Goal: Contribute content: Add original content to the website for others to see

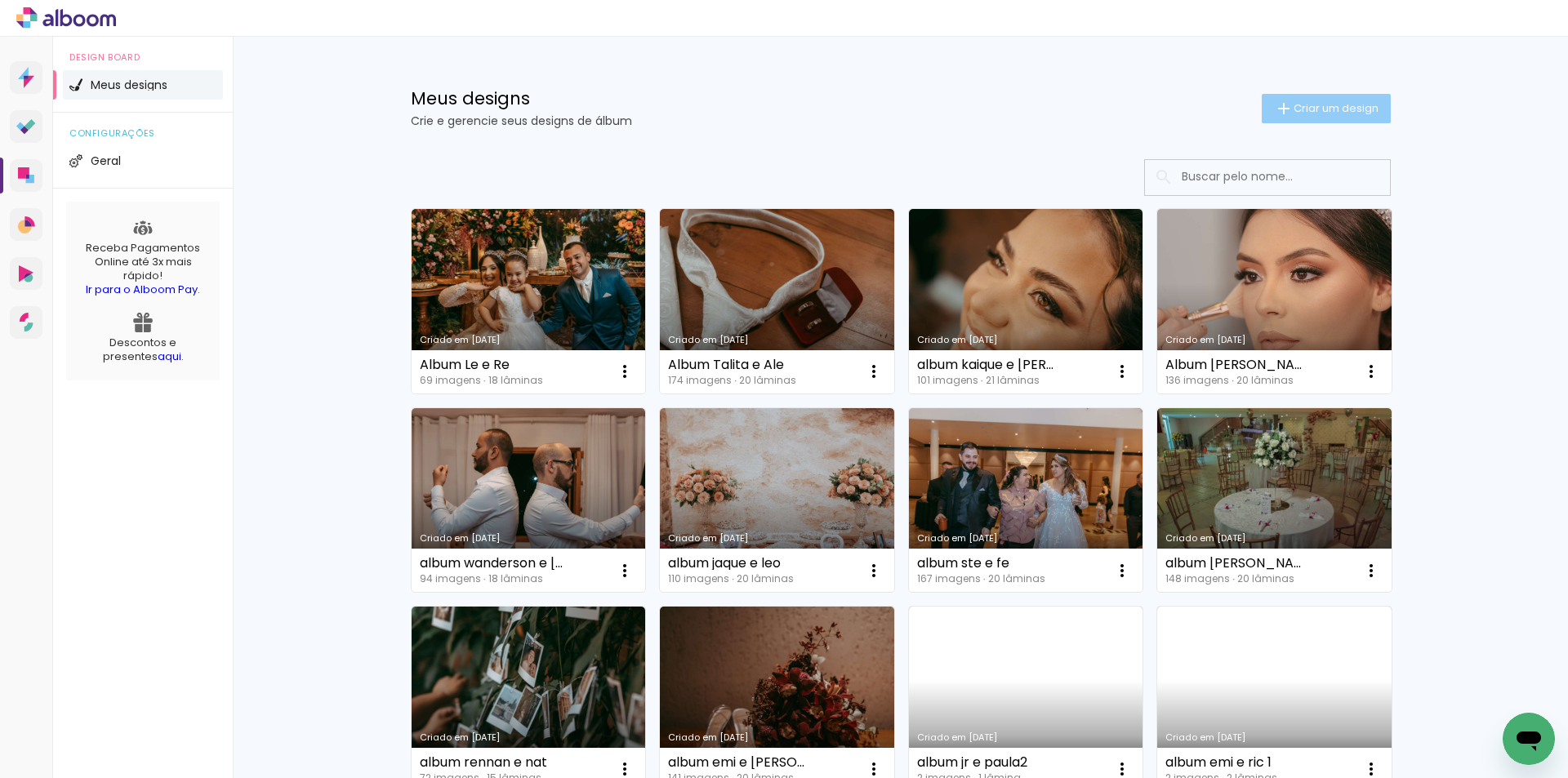
click at [1329, 106] on span "Criar um design" at bounding box center [1336, 108] width 85 height 11
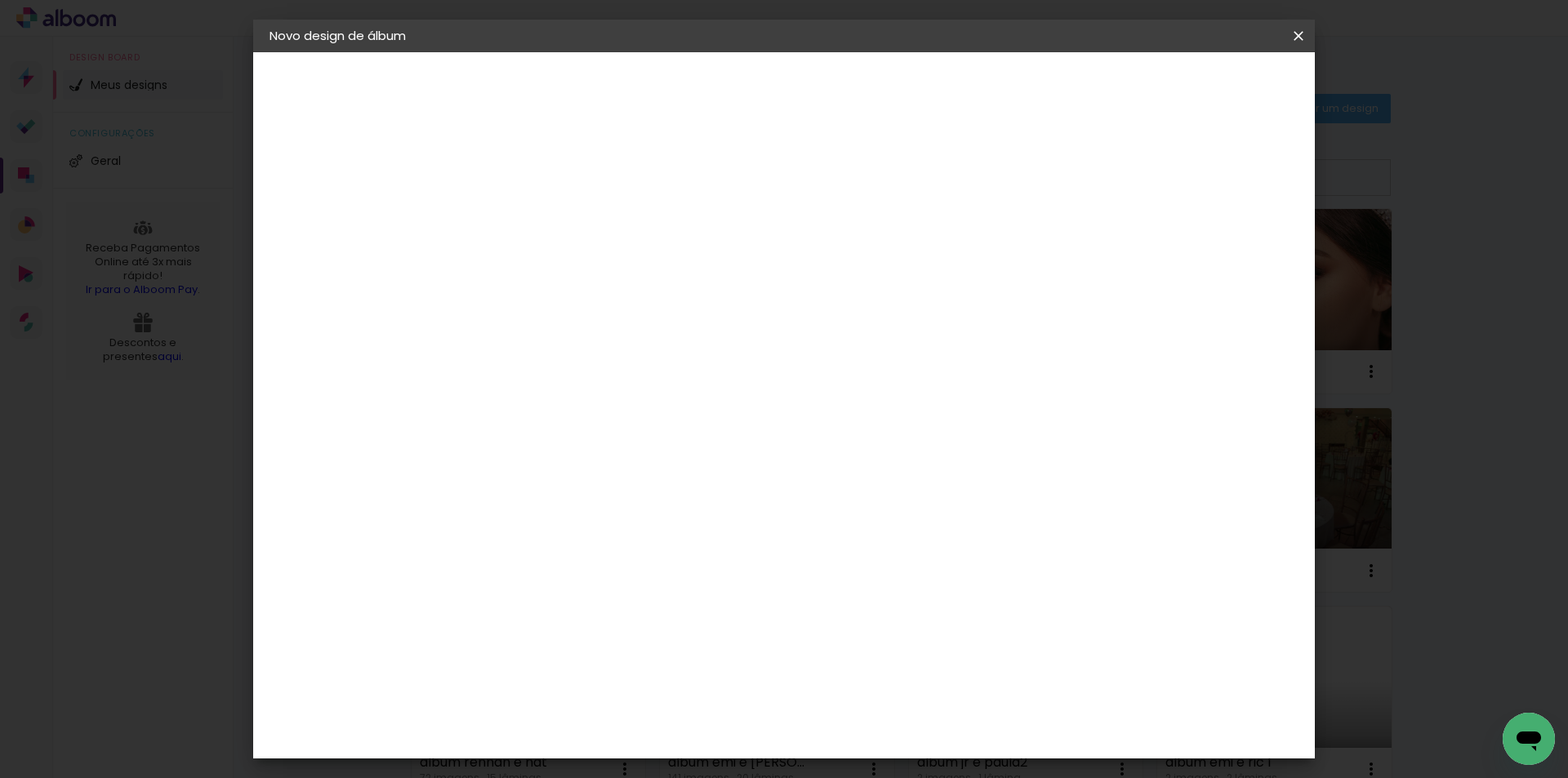
click at [537, 221] on input at bounding box center [537, 220] width 0 height 25
type input "Album [PERSON_NAME] e [PERSON_NAME]"
type paper-input "Album [PERSON_NAME] e [PERSON_NAME]"
click at [0, 0] on slot "Avançar" at bounding box center [0, 0] width 0 height 0
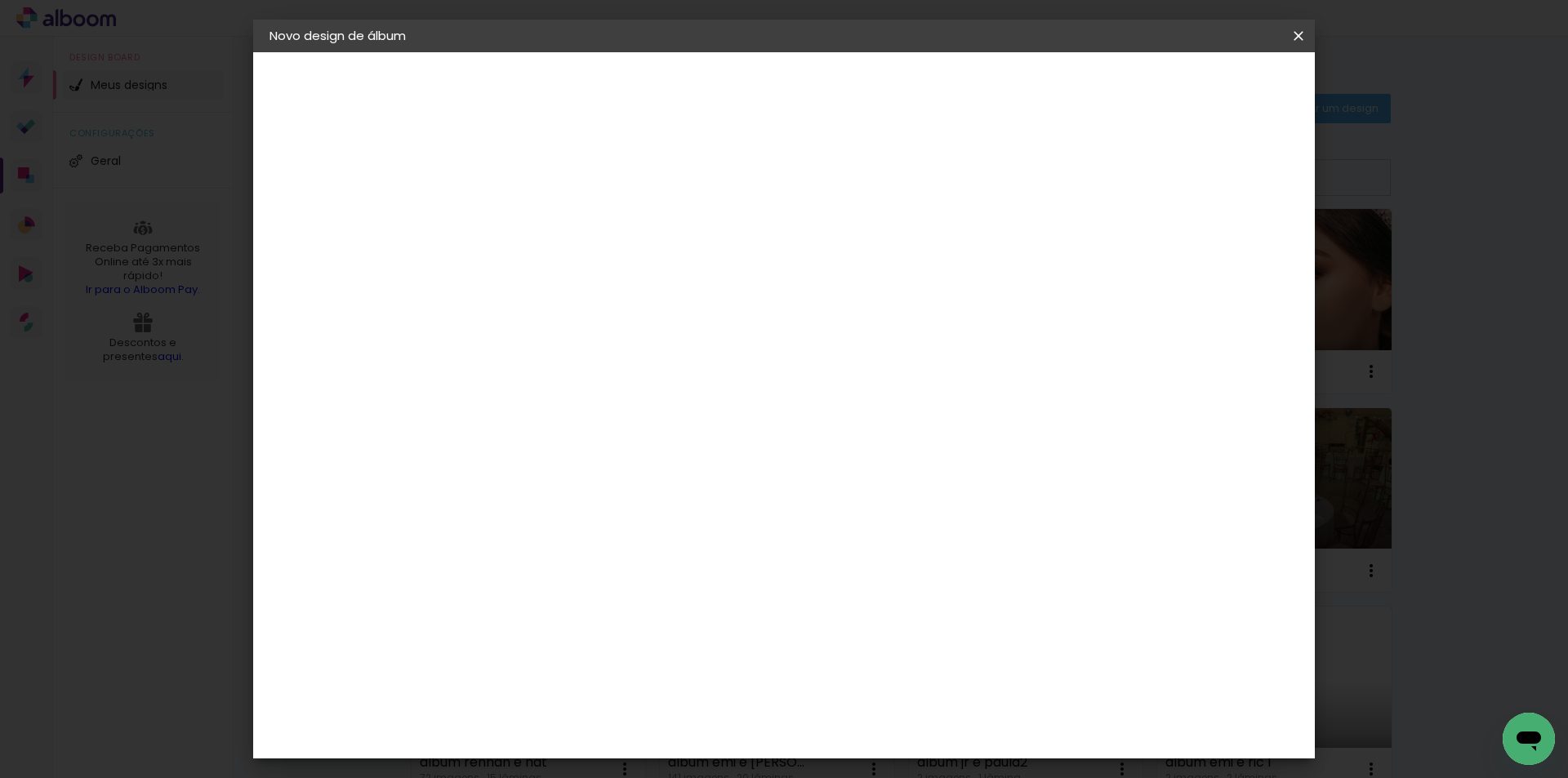
click at [584, 639] on div "Shekinah" at bounding box center [554, 646] width 58 height 13
click at [0, 0] on slot "Avançar" at bounding box center [0, 0] width 0 height 0
click at [647, 318] on span "30 × 35" at bounding box center [608, 335] width 76 height 33
click at [0, 0] on slot "Avançar" at bounding box center [0, 0] width 0 height 0
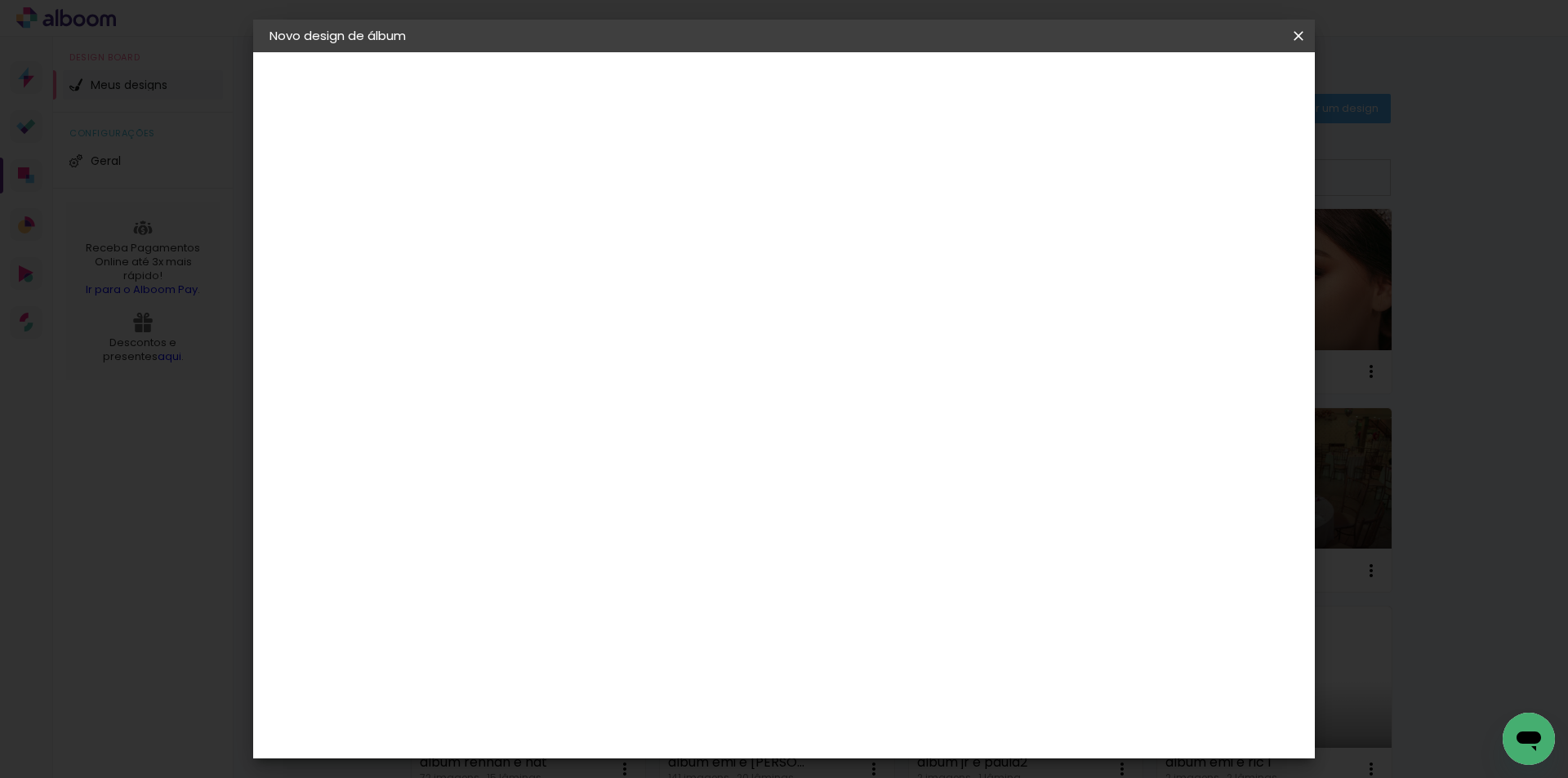
click at [1196, 87] on span "Iniciar design" at bounding box center [1158, 87] width 74 height 12
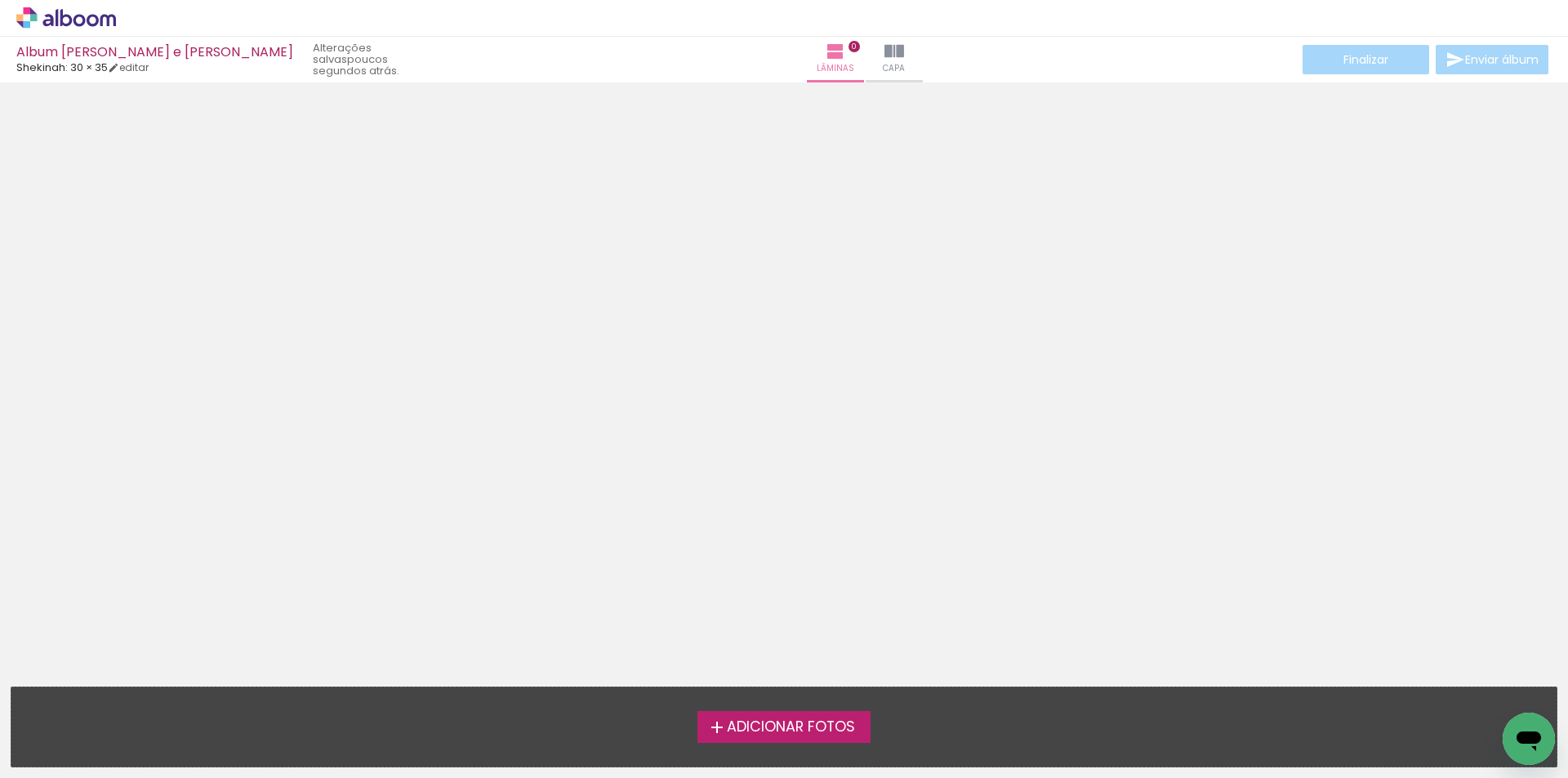
click at [803, 255] on div at bounding box center [784, 344] width 1568 height 512
click at [826, 724] on span "Adicionar Fotos" at bounding box center [791, 728] width 129 height 15
click at [0, 0] on input "file" at bounding box center [0, 0] width 0 height 0
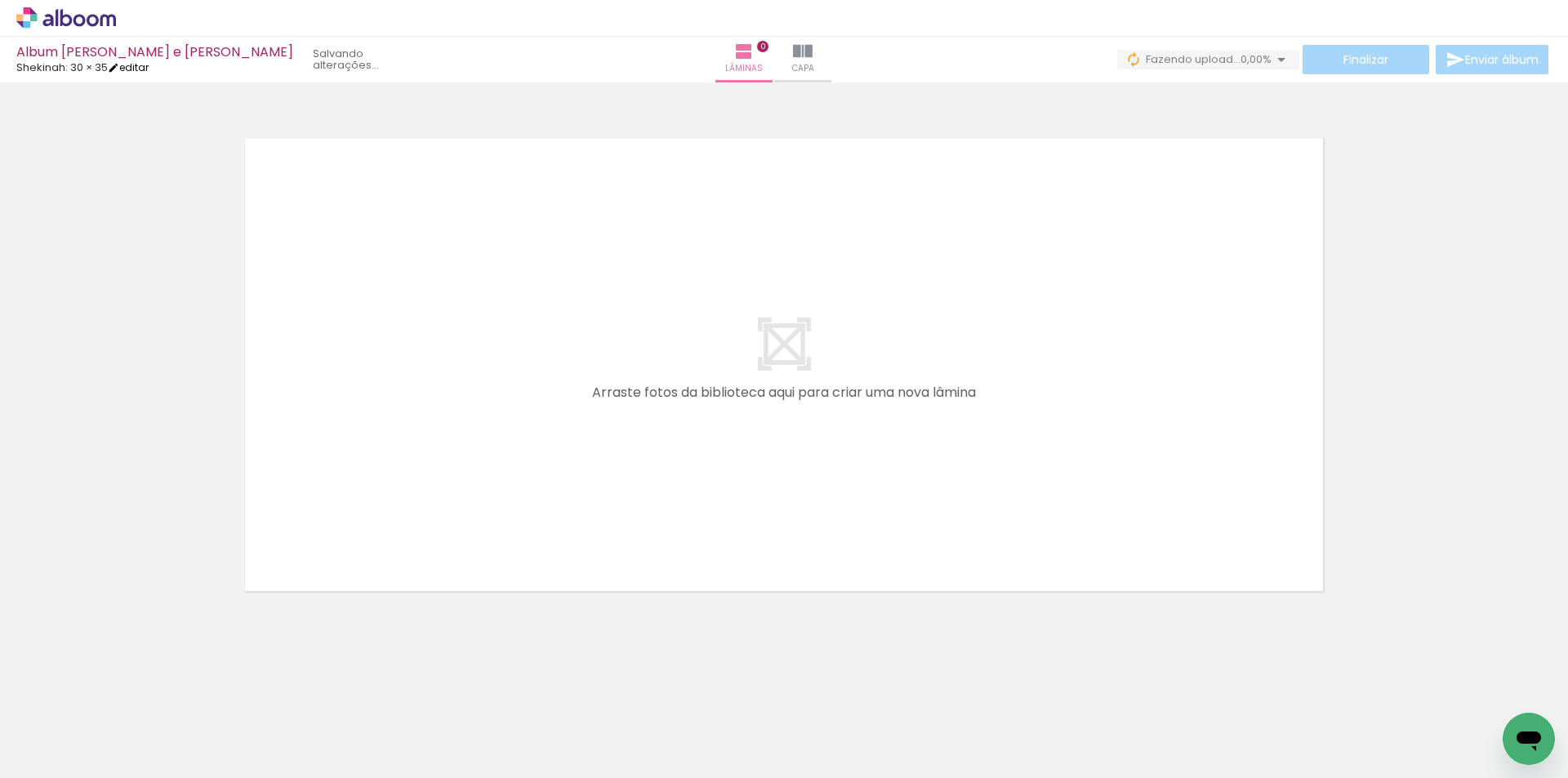
click at [147, 72] on link "editar" at bounding box center [128, 67] width 41 height 14
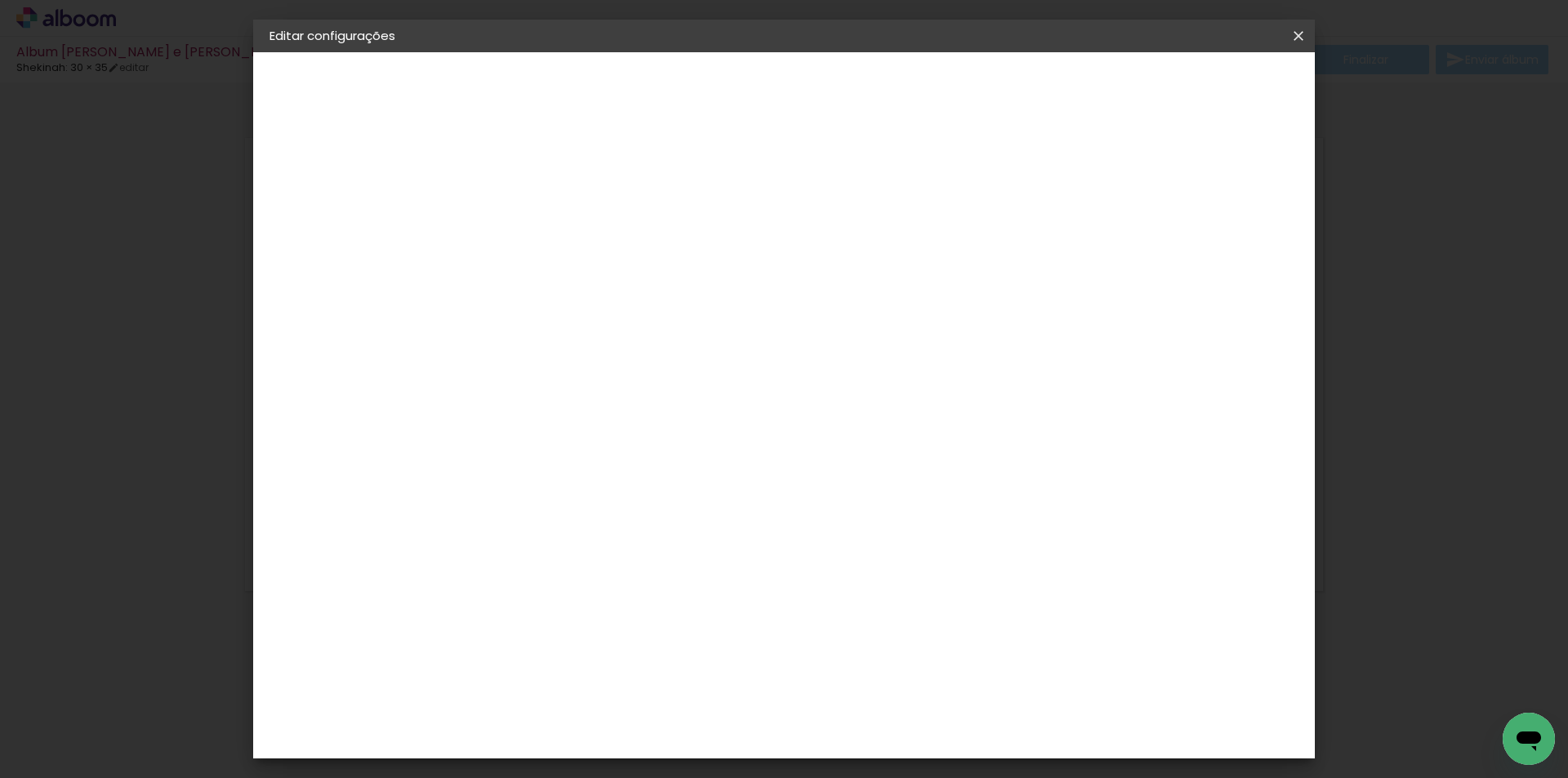
click at [1294, 36] on iron-icon at bounding box center [1298, 36] width 19 height 17
click at [1196, 84] on span "Salvar configurações" at bounding box center [1136, 87] width 121 height 12
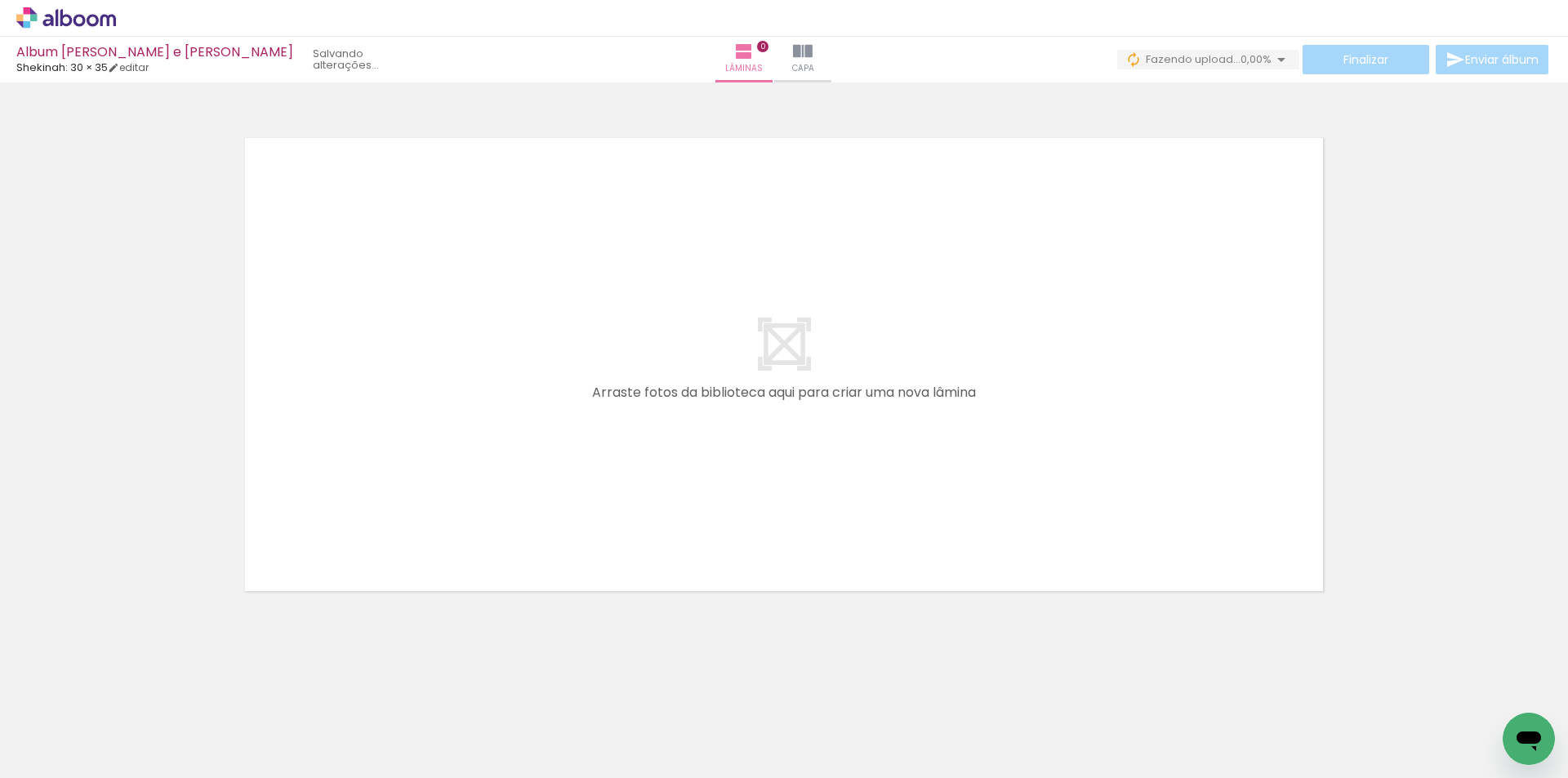
click at [621, 260] on quentale-layouter at bounding box center [784, 365] width 1094 height 470
click at [712, 336] on quentale-layouter at bounding box center [784, 365] width 1094 height 470
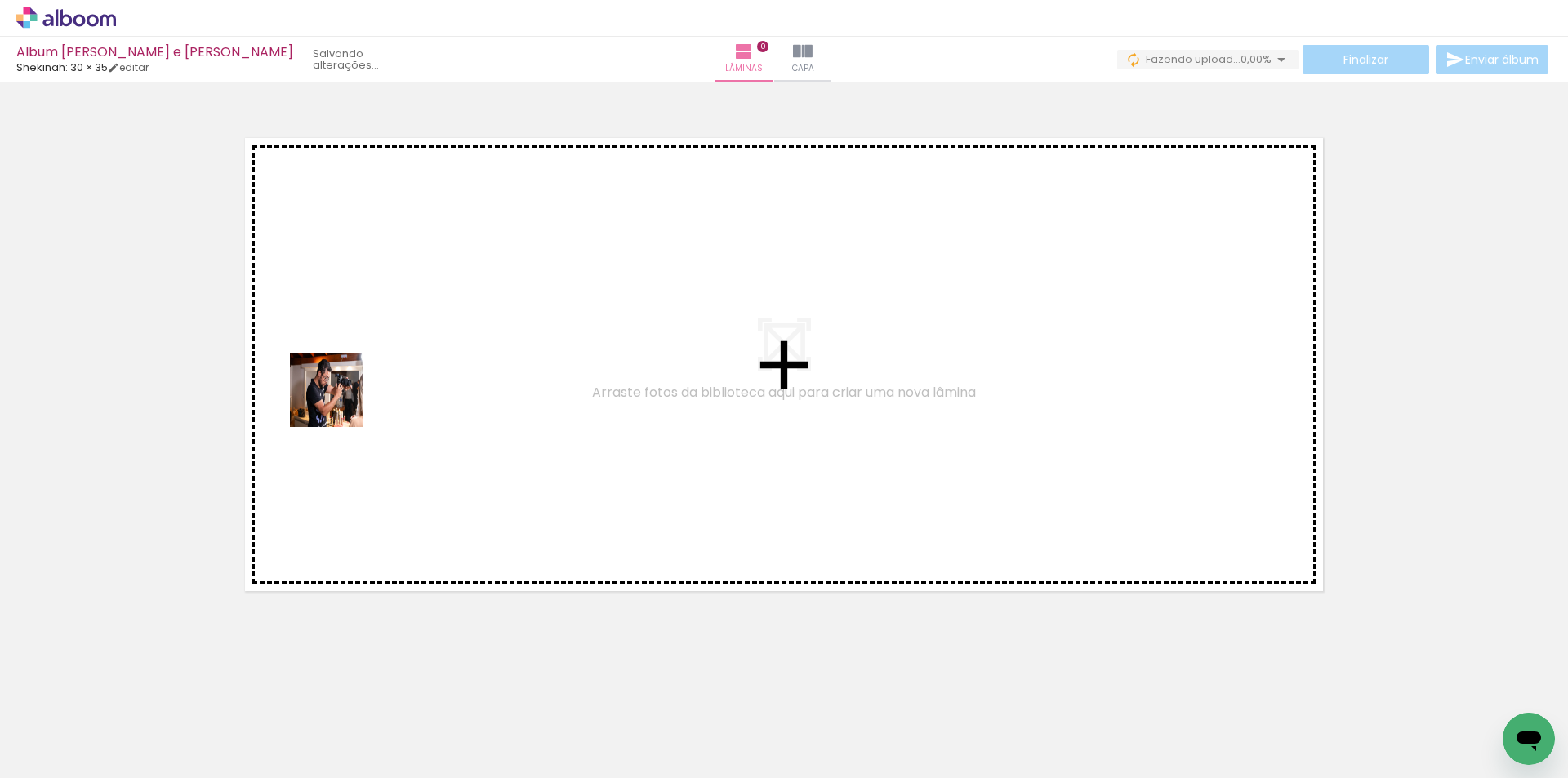
drag, startPoint x: 164, startPoint y: 718, endPoint x: 474, endPoint y: 267, distance: 547.3
click at [474, 267] on quentale-workspace at bounding box center [784, 389] width 1568 height 778
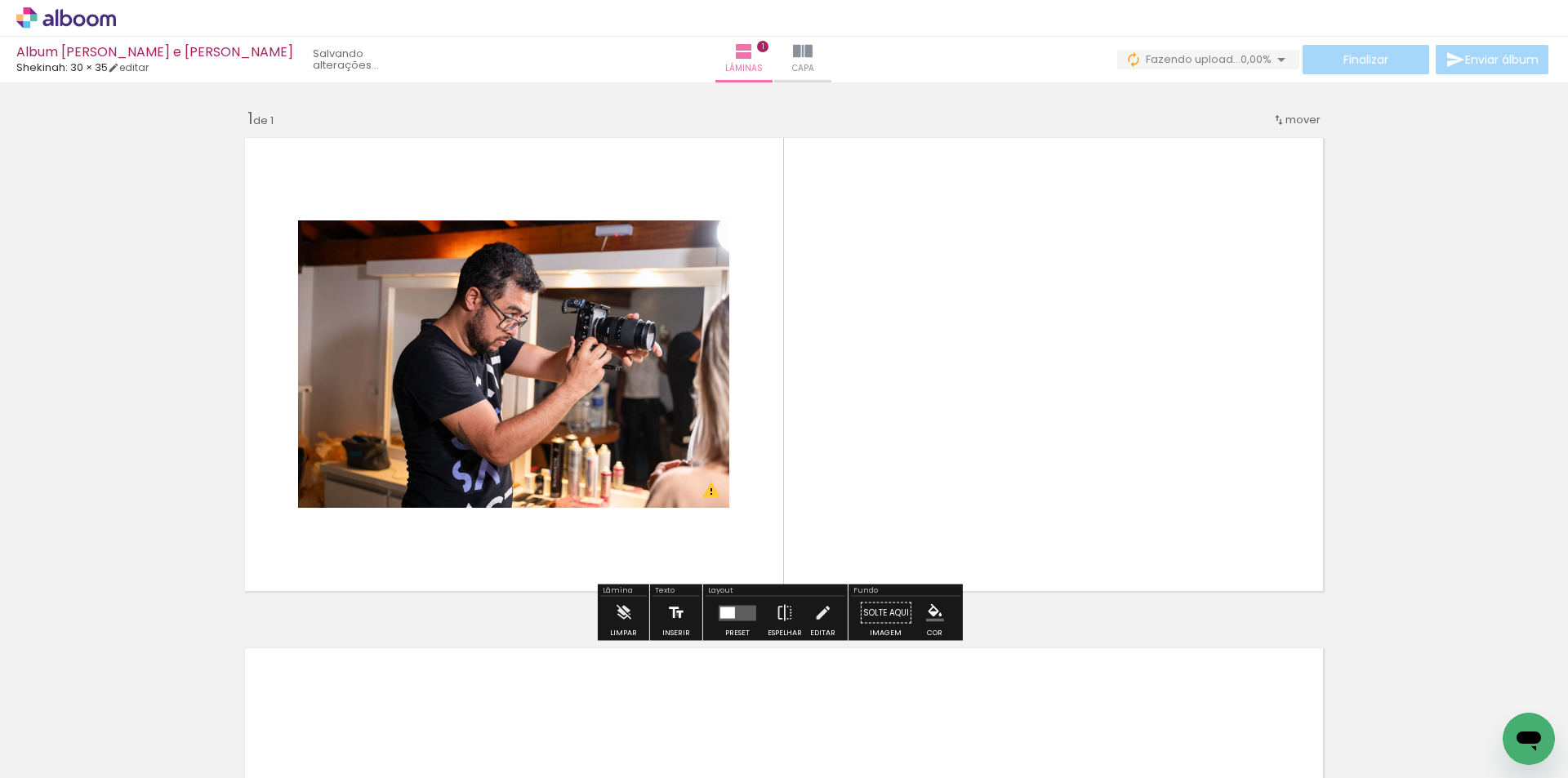
click at [677, 614] on iron-icon at bounding box center [676, 613] width 18 height 33
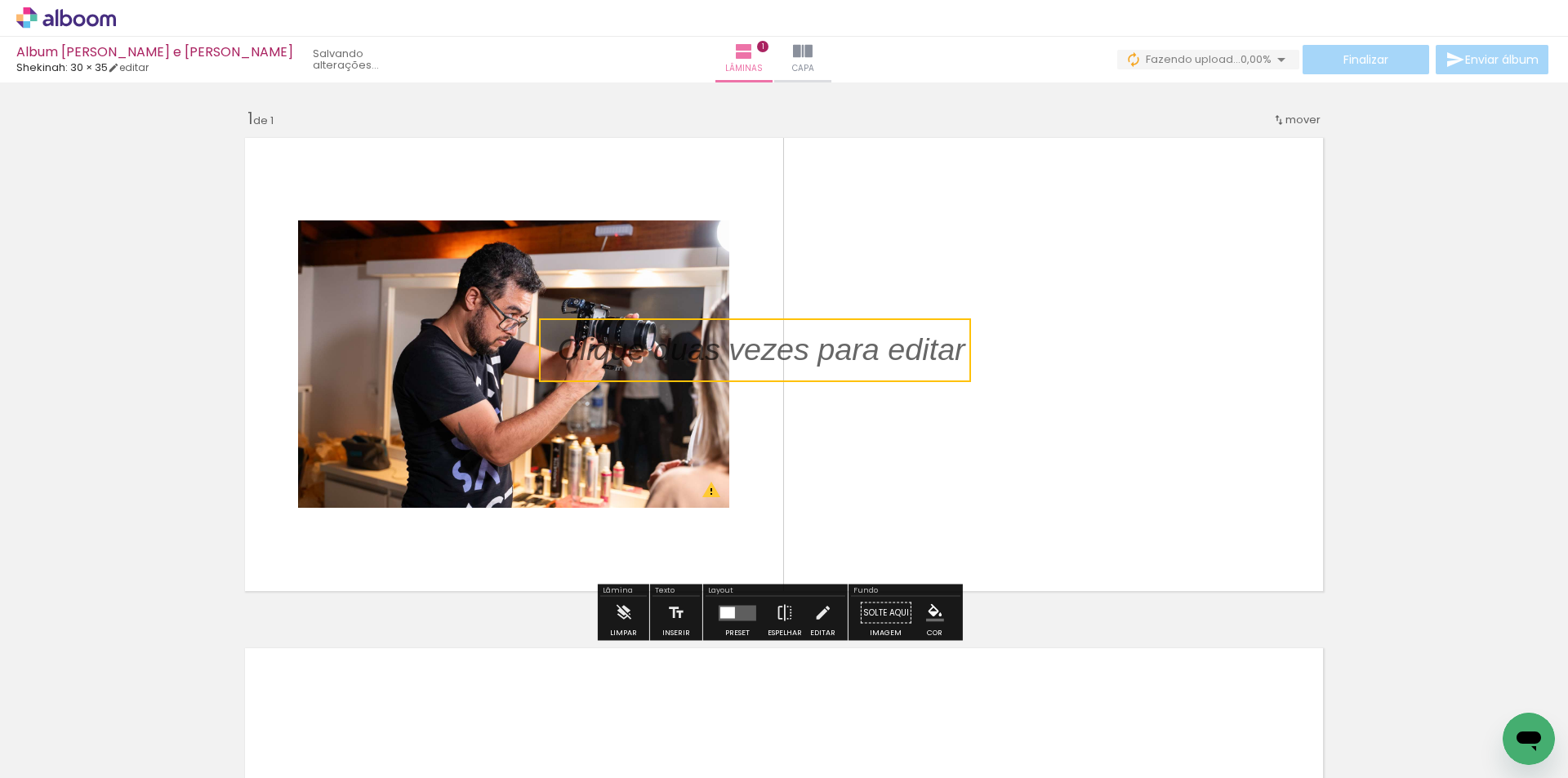
click at [890, 348] on quentale-selection at bounding box center [755, 351] width 432 height 63
click at [890, 348] on quentale-selection at bounding box center [757, 349] width 432 height 63
type input "Sans Serif"
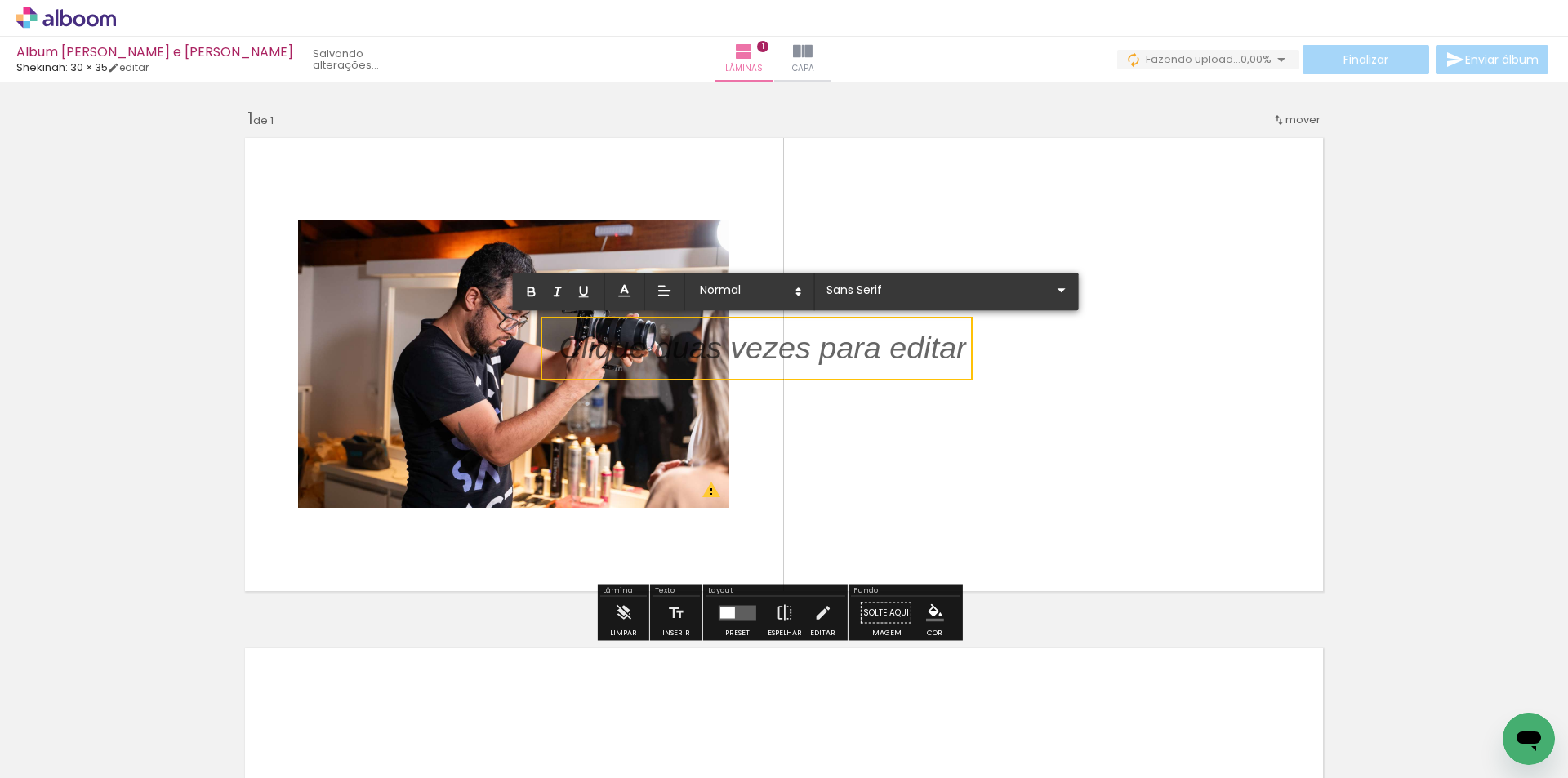
click at [890, 348] on p at bounding box center [762, 358] width 407 height 44
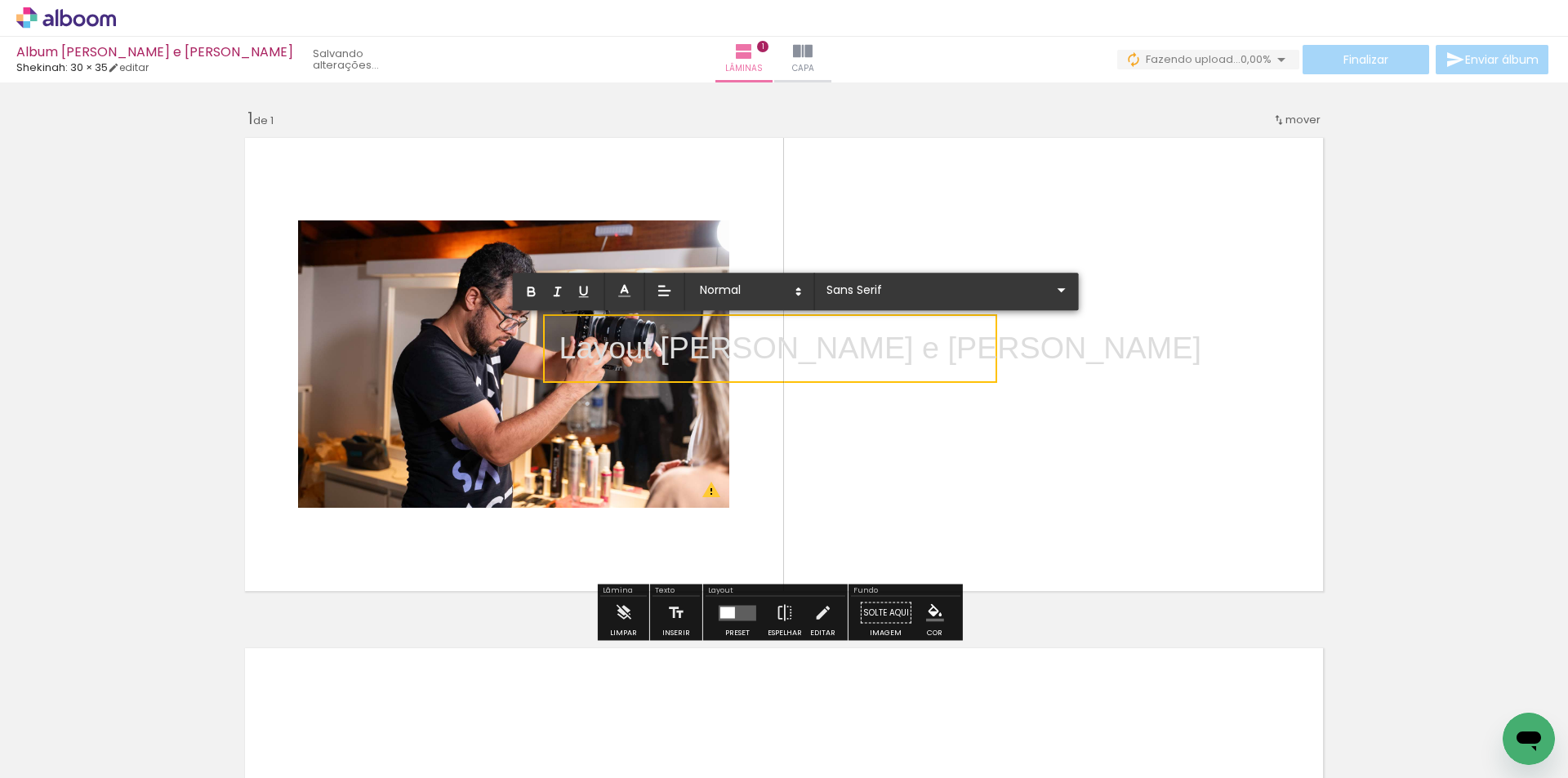
click at [851, 351] on p "Layout [PERSON_NAME] e [PERSON_NAME]" at bounding box center [879, 348] width 642 height 44
click at [895, 427] on quentale-layouter at bounding box center [784, 365] width 1094 height 470
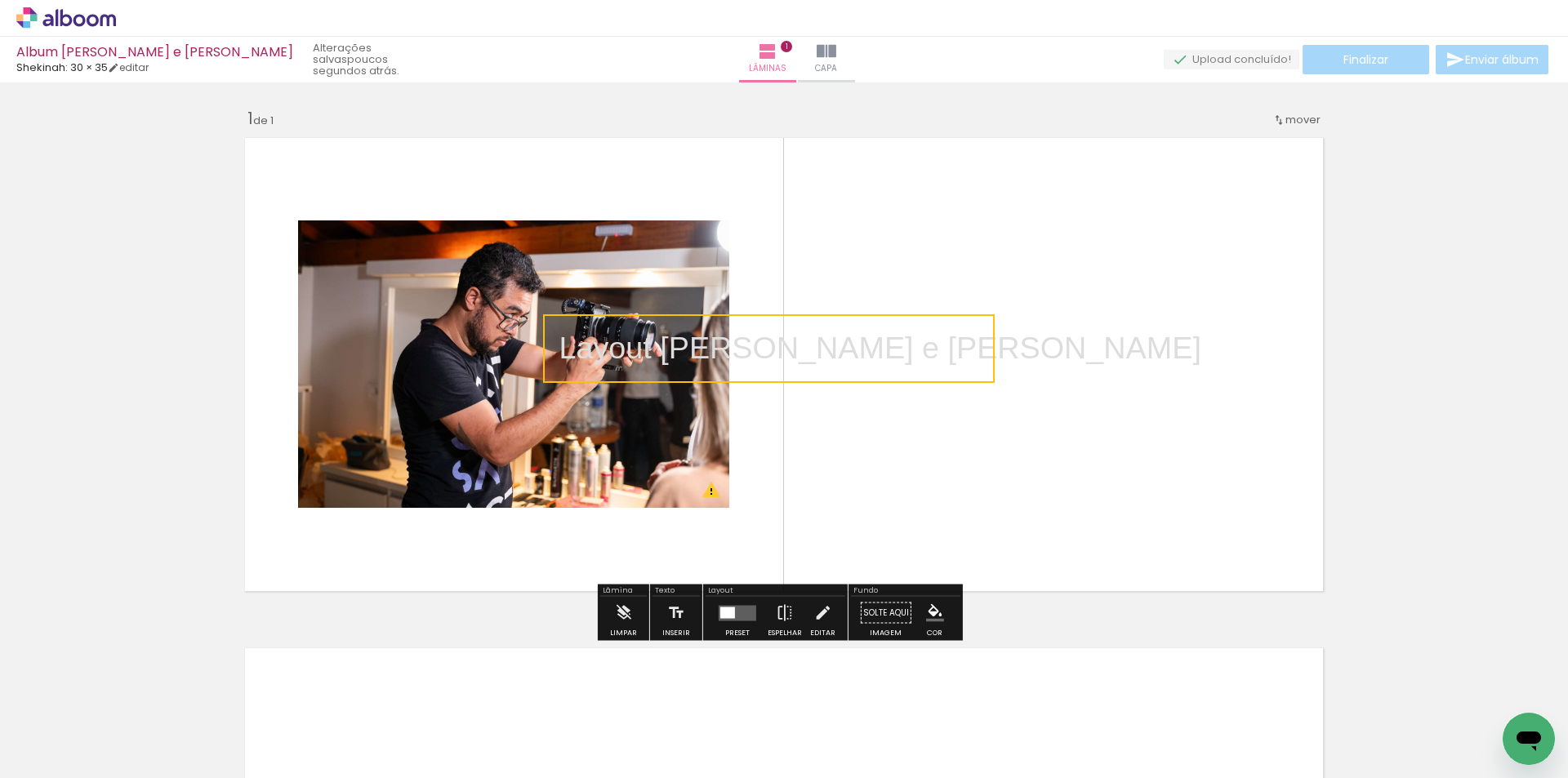
click at [704, 400] on quentale-layouter at bounding box center [784, 365] width 1094 height 470
click at [663, 424] on quentale-photo at bounding box center [513, 364] width 431 height 287
click at [607, 432] on quentale-photo at bounding box center [513, 364] width 431 height 287
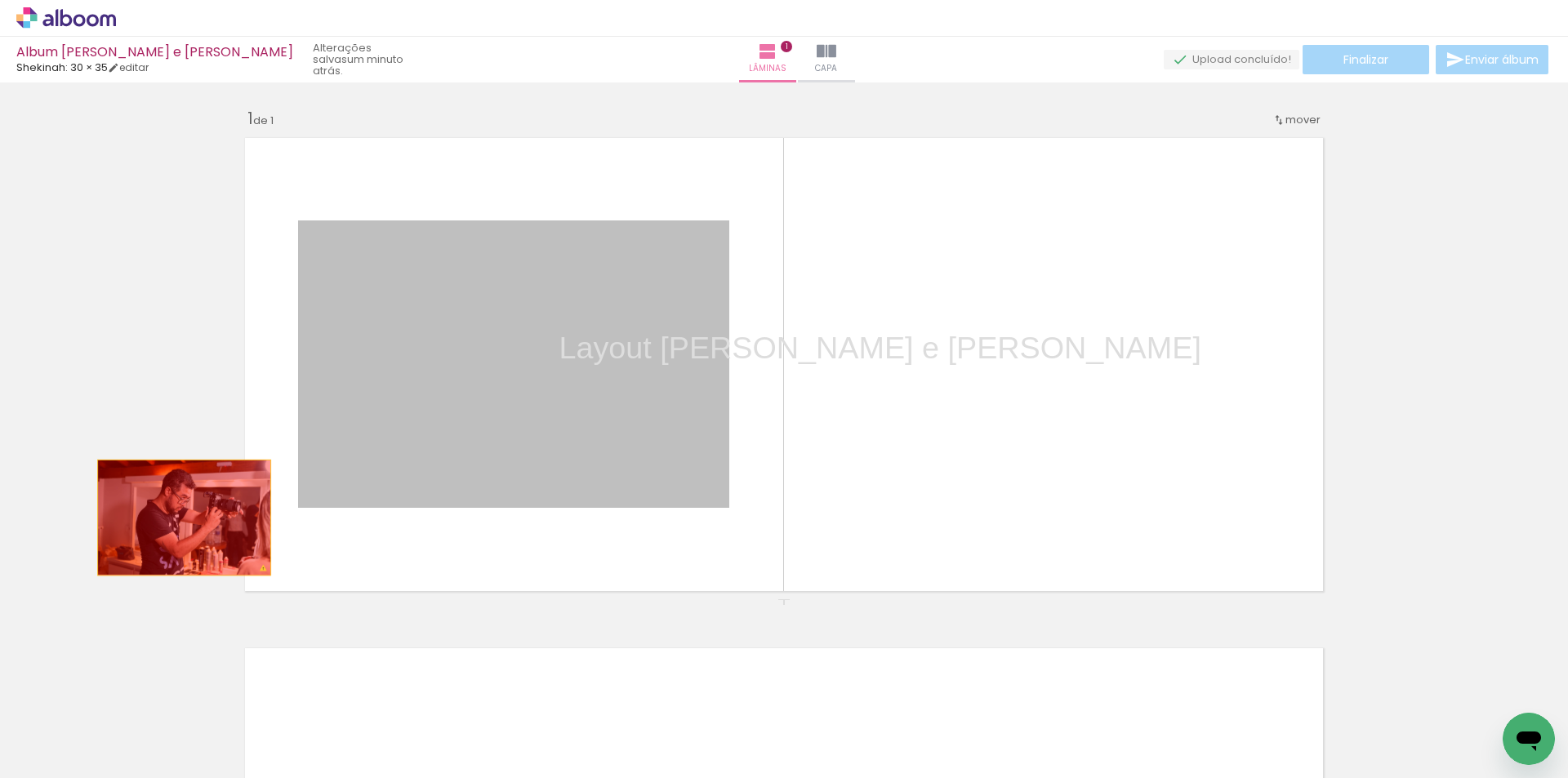
drag, startPoint x: 596, startPoint y: 424, endPoint x: 174, endPoint y: 518, distance: 432.3
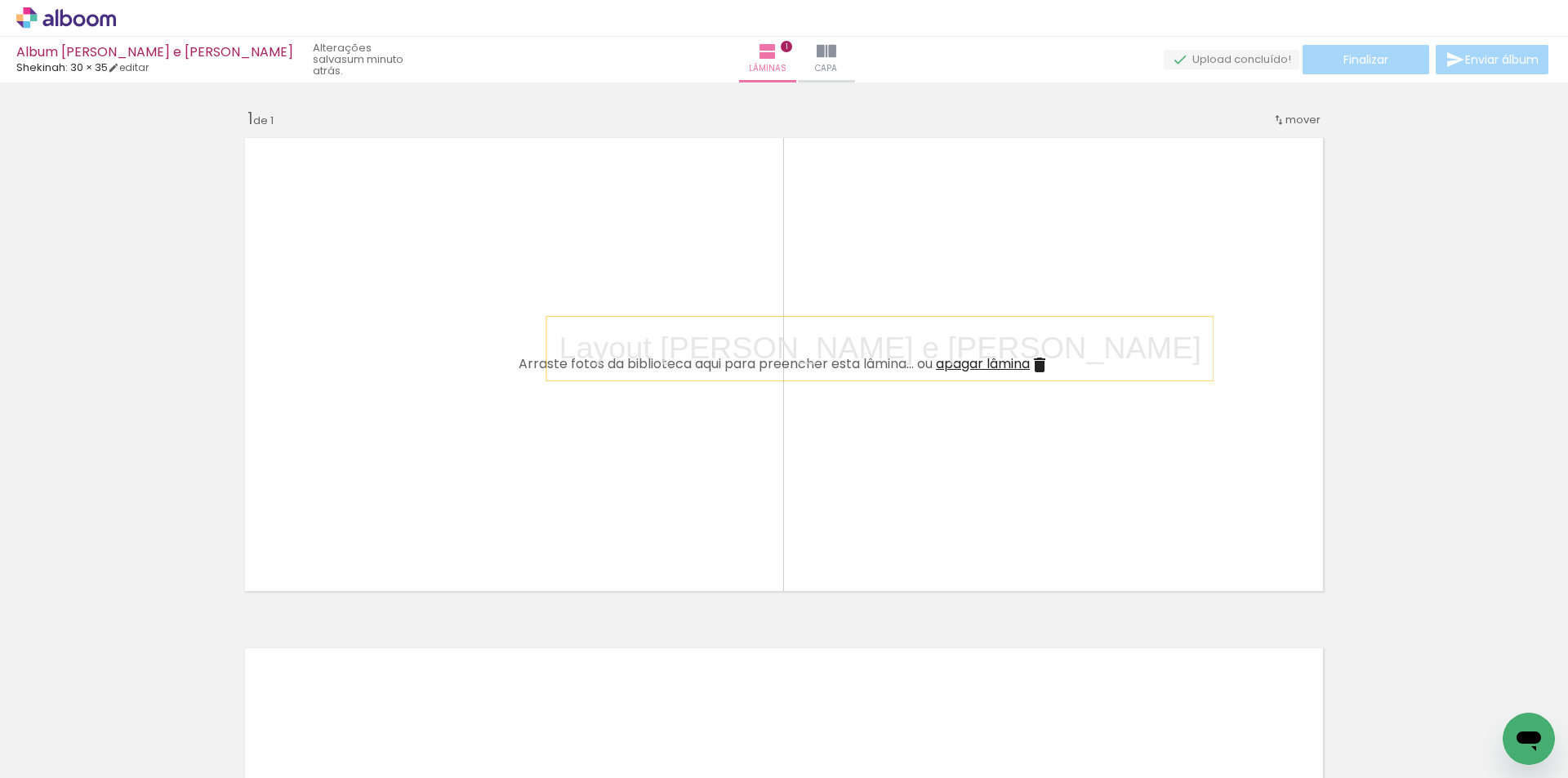
drag, startPoint x: 799, startPoint y: 336, endPoint x: 807, endPoint y: 344, distance: 11.3
click at [807, 344] on p "Layout [PERSON_NAME] e [PERSON_NAME]" at bounding box center [879, 348] width 642 height 44
click at [869, 335] on quentale-selection at bounding box center [769, 349] width 456 height 63
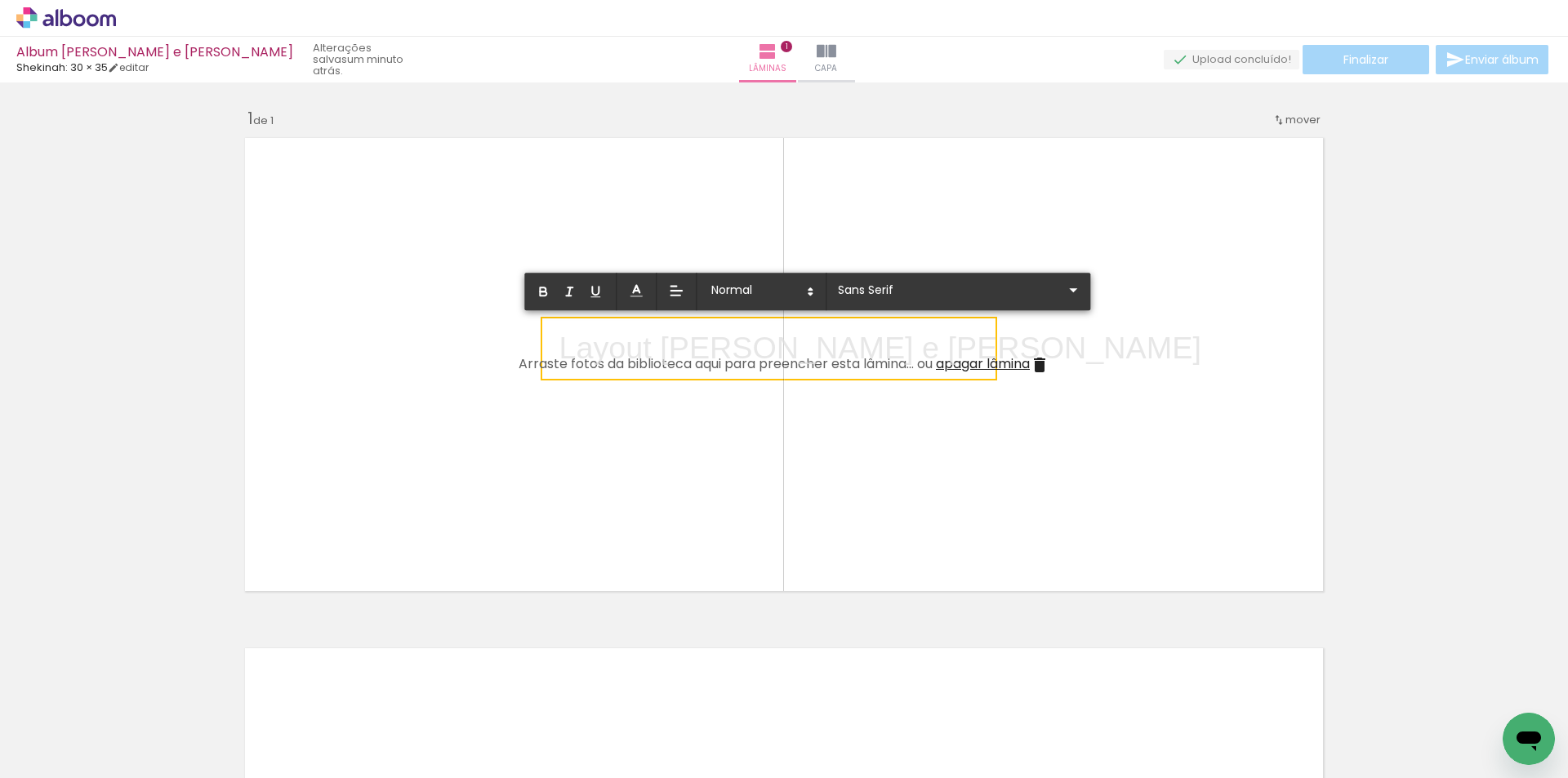
click at [869, 335] on p "Layout [PERSON_NAME] e [PERSON_NAME]" at bounding box center [879, 348] width 642 height 44
click at [635, 285] on icon at bounding box center [636, 291] width 17 height 17
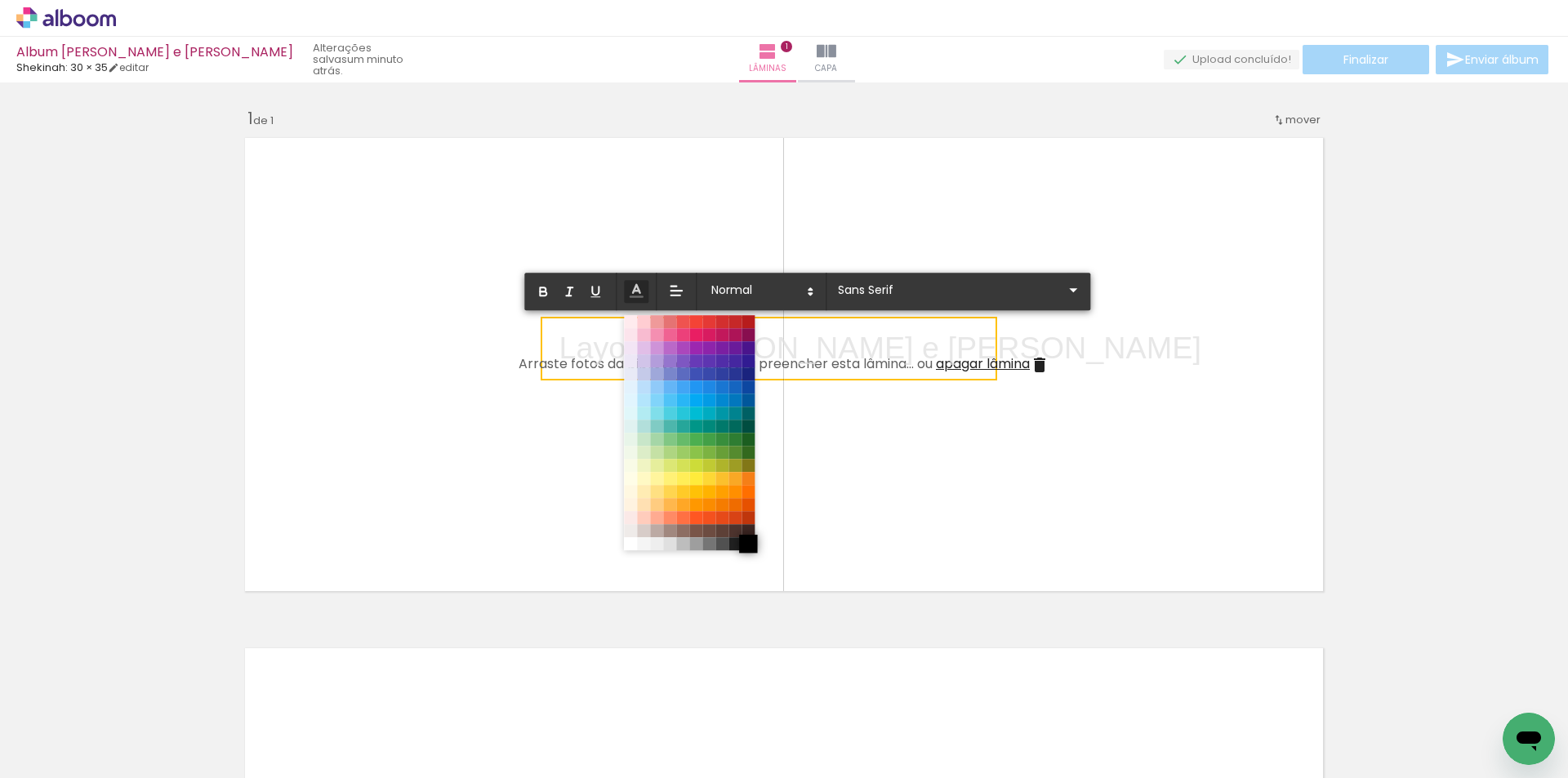
click at [746, 544] on span at bounding box center [748, 544] width 18 height 18
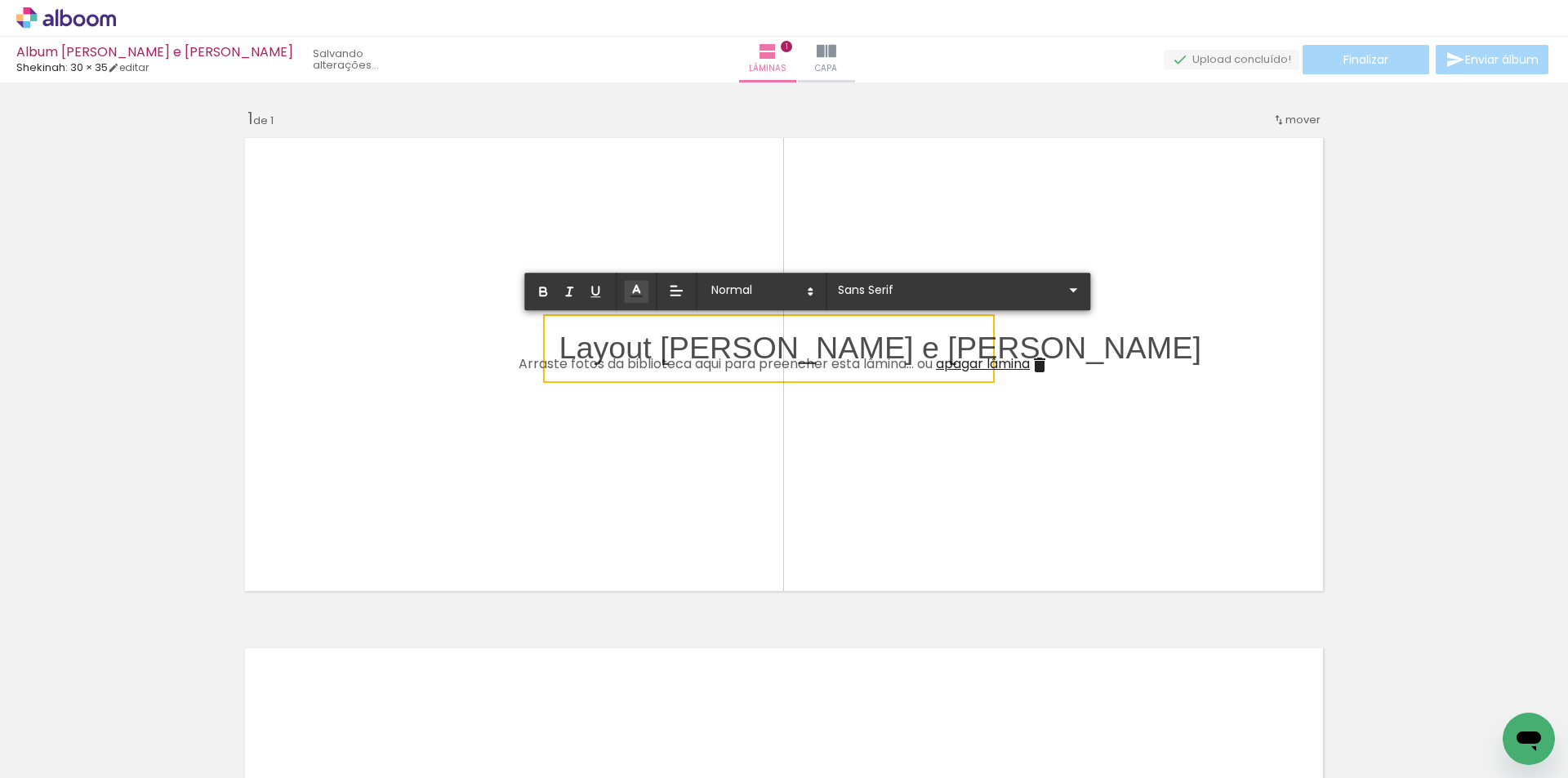
click at [925, 501] on quentale-layouter at bounding box center [784, 365] width 1094 height 470
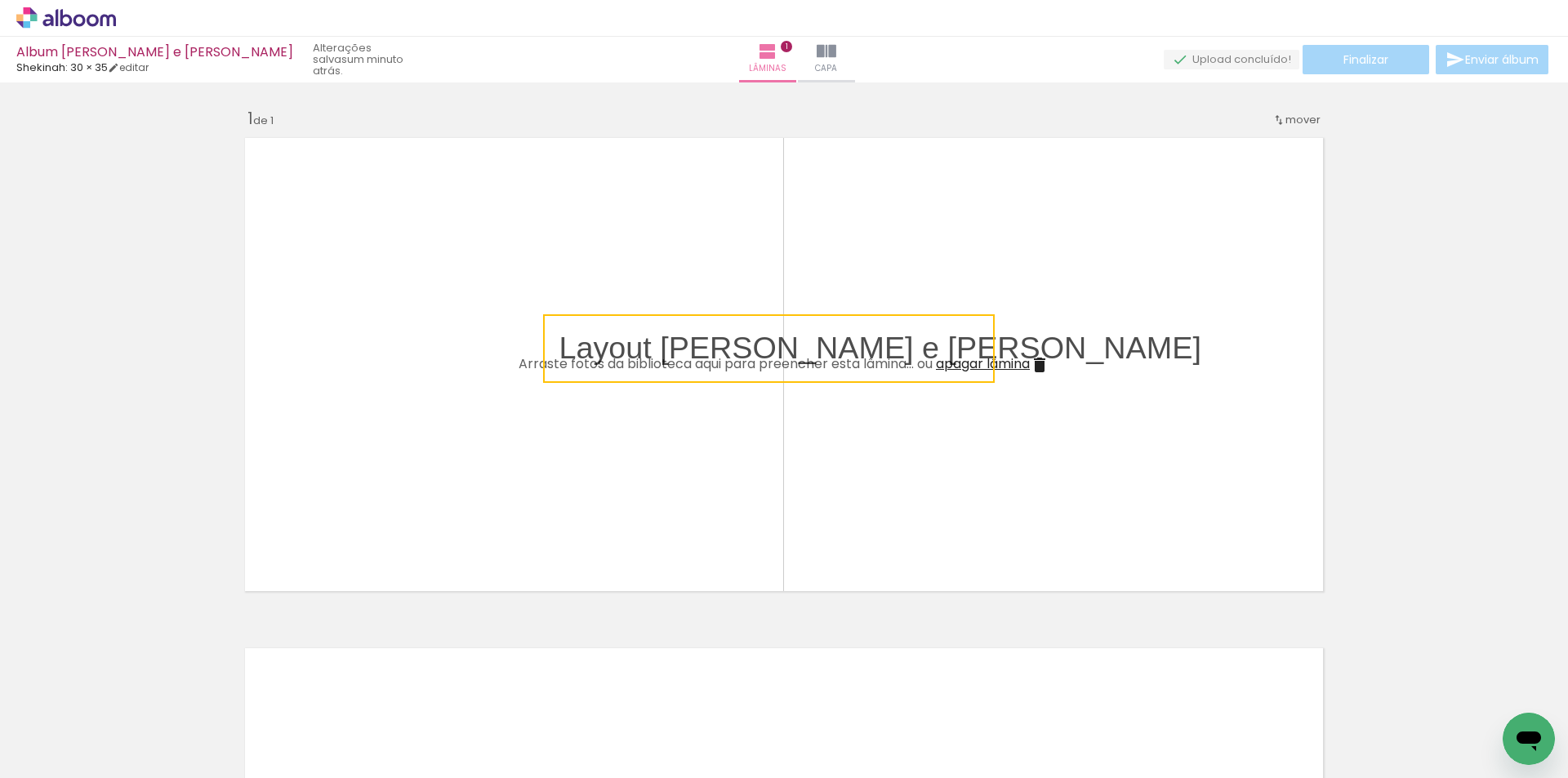
click at [1079, 450] on quentale-layouter at bounding box center [784, 365] width 1094 height 470
click at [919, 348] on span "Layout [PERSON_NAME] e [PERSON_NAME]" at bounding box center [879, 347] width 642 height 34
click at [1066, 291] on quentale-layouter at bounding box center [784, 365] width 1094 height 470
drag, startPoint x: 850, startPoint y: 344, endPoint x: 845, endPoint y: 321, distance: 23.5
click at [845, 321] on div "Layout [PERSON_NAME] e [PERSON_NAME]" at bounding box center [880, 349] width 666 height 63
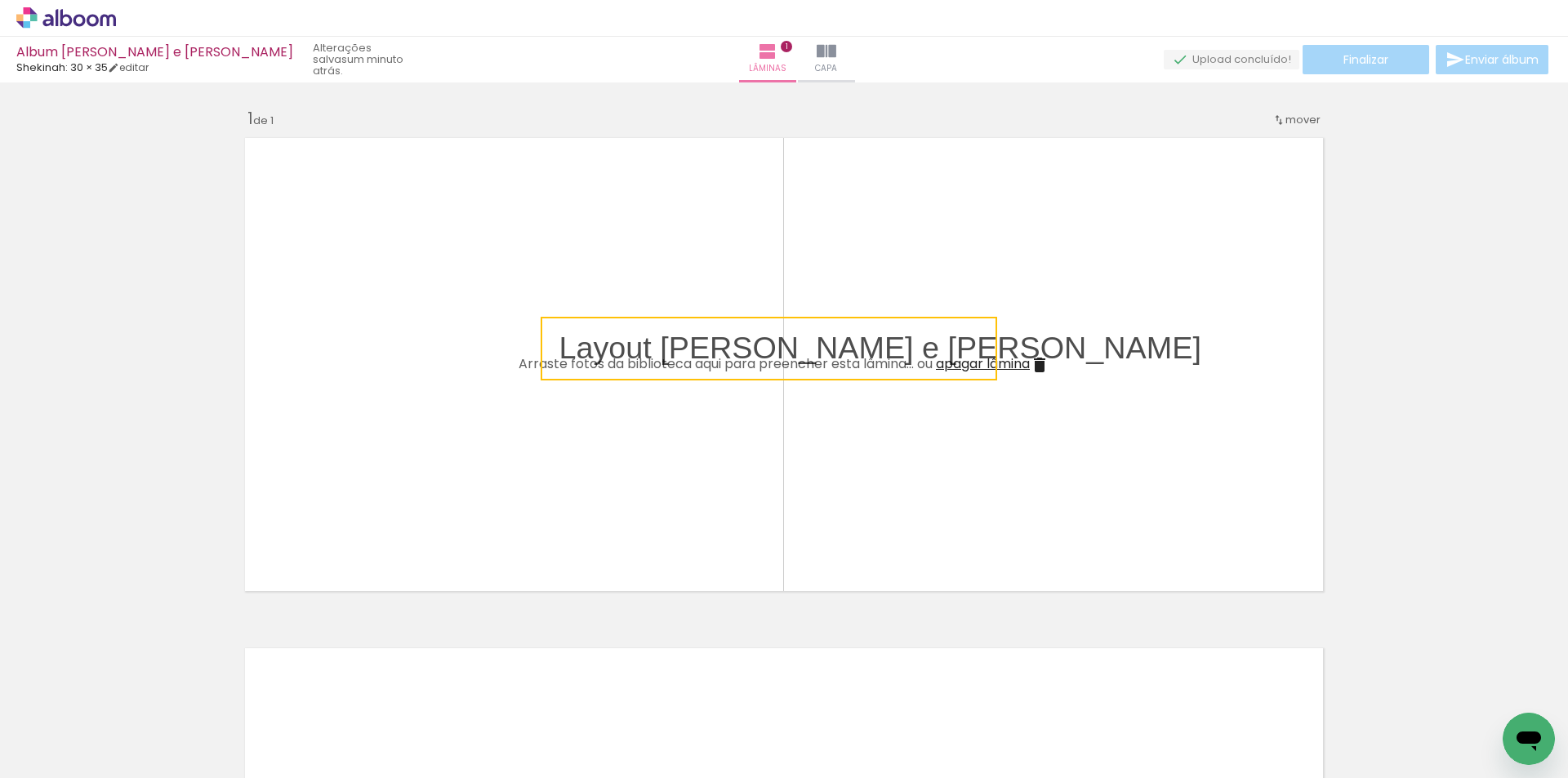
click at [1081, 428] on quentale-layouter at bounding box center [784, 365] width 1094 height 470
click at [1114, 285] on quentale-layouter at bounding box center [784, 365] width 1094 height 470
click at [1246, 298] on quentale-layouter at bounding box center [784, 365] width 1094 height 470
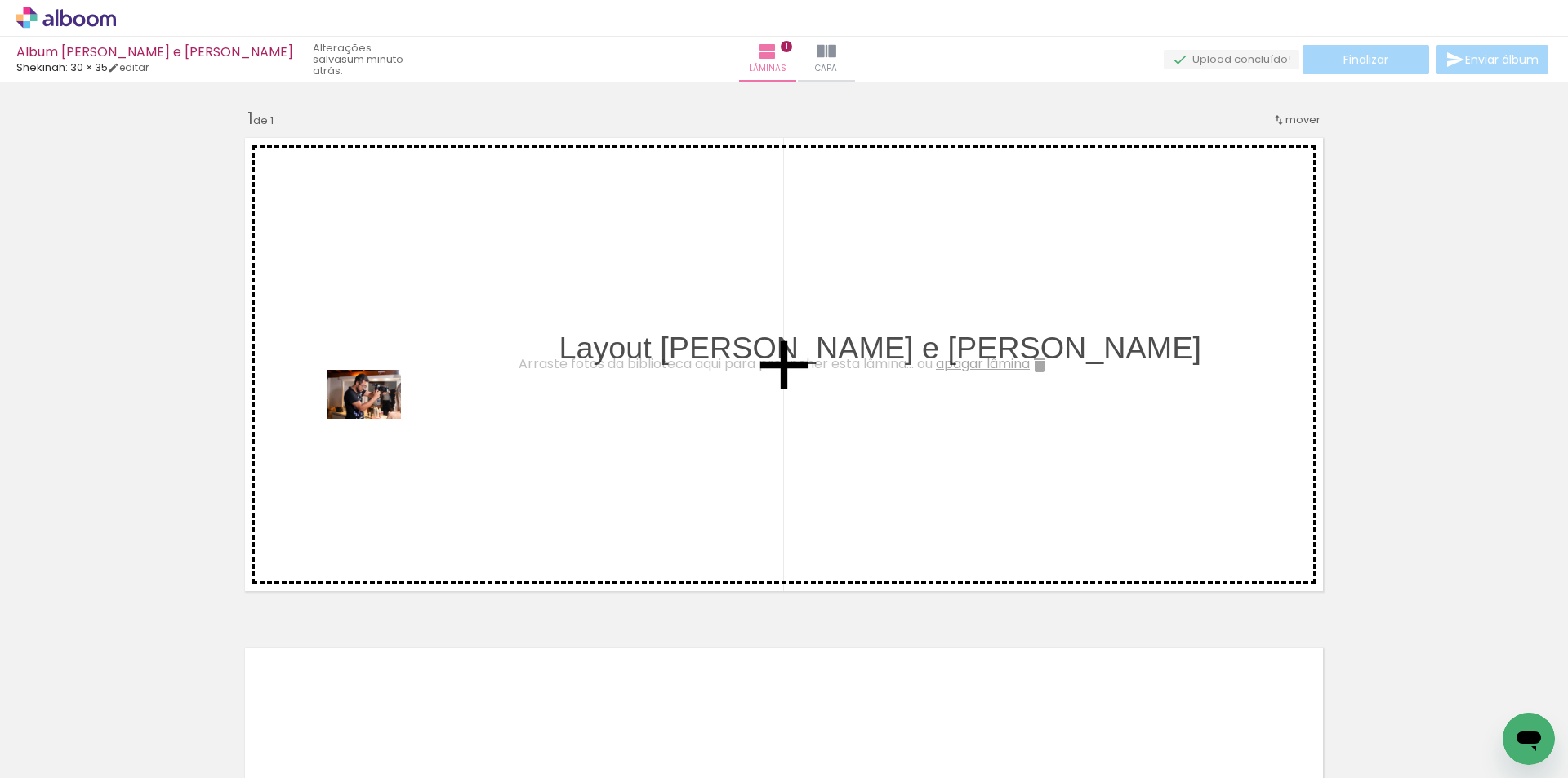
drag, startPoint x: 171, startPoint y: 730, endPoint x: 376, endPoint y: 419, distance: 372.5
click at [376, 419] on quentale-workspace at bounding box center [784, 389] width 1568 height 778
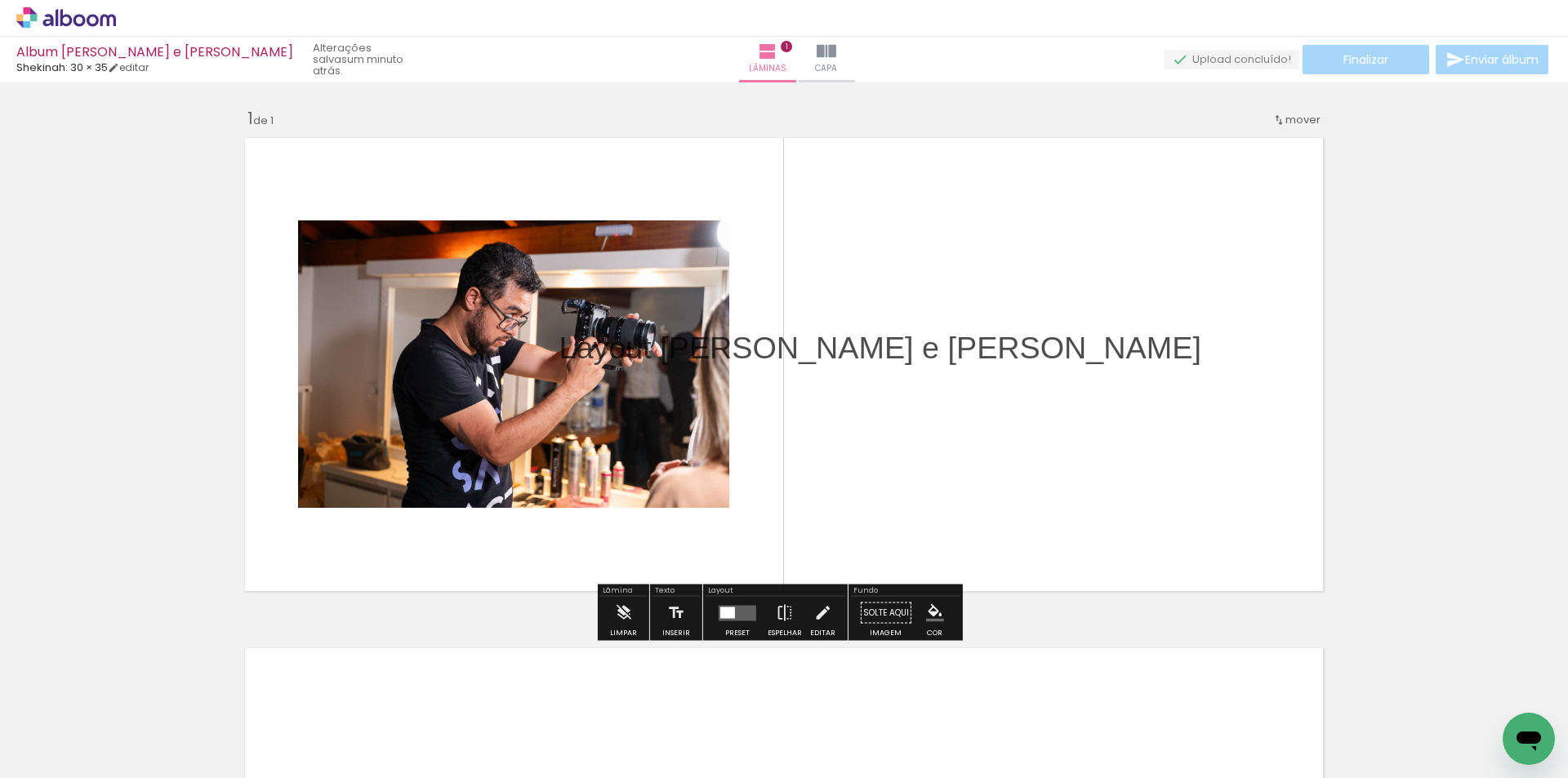
click at [503, 437] on quentale-photo at bounding box center [513, 364] width 431 height 287
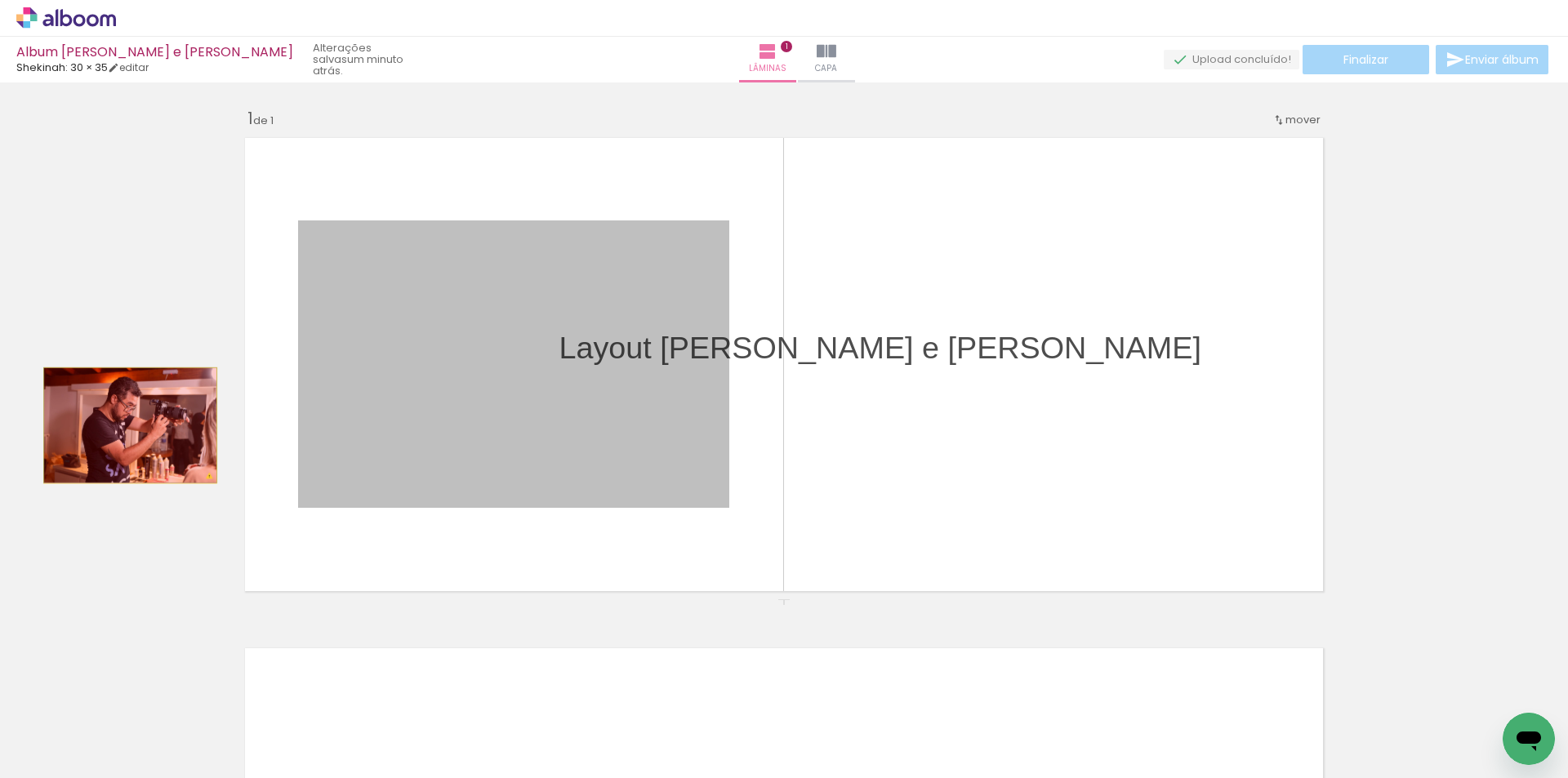
drag, startPoint x: 476, startPoint y: 416, endPoint x: 124, endPoint y: 426, distance: 352.1
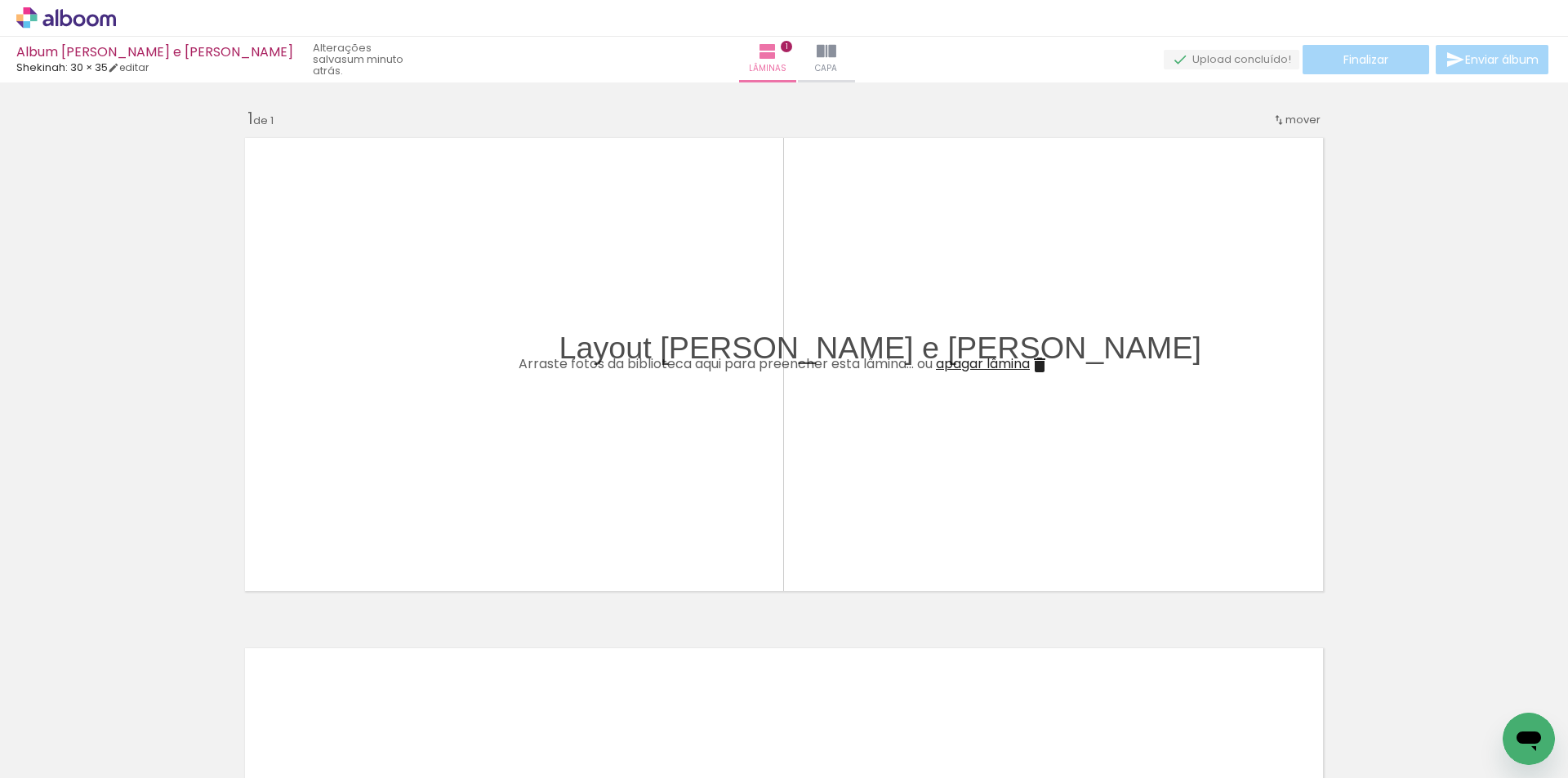
click at [1410, 285] on div "Inserir lâmina 1 de 1 O Designbox precisará aumentar a sua imagem em 156% para …" at bounding box center [784, 599] width 1568 height 1022
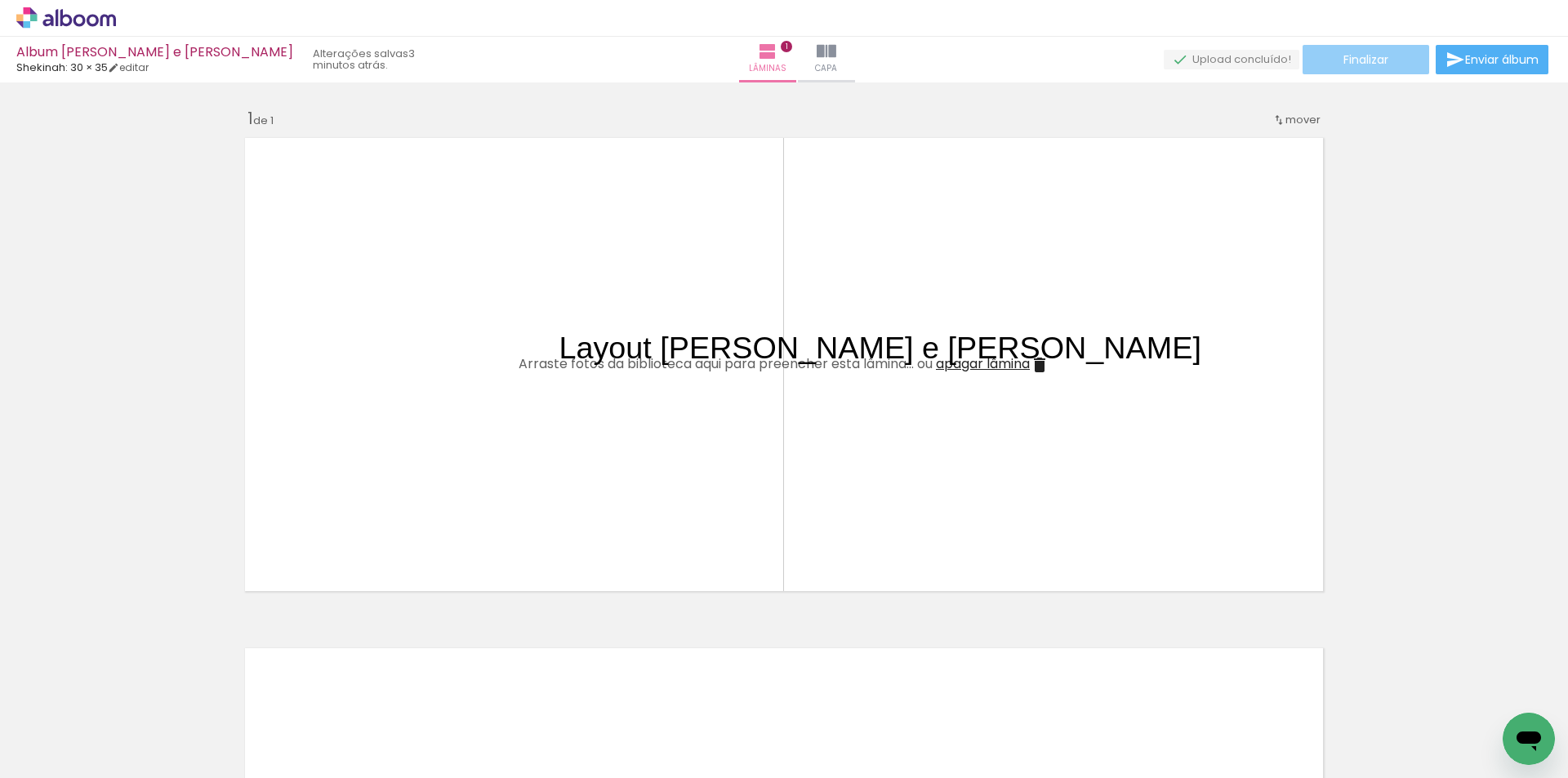
click at [1357, 48] on paper-button "Finalizar" at bounding box center [1366, 59] width 127 height 29
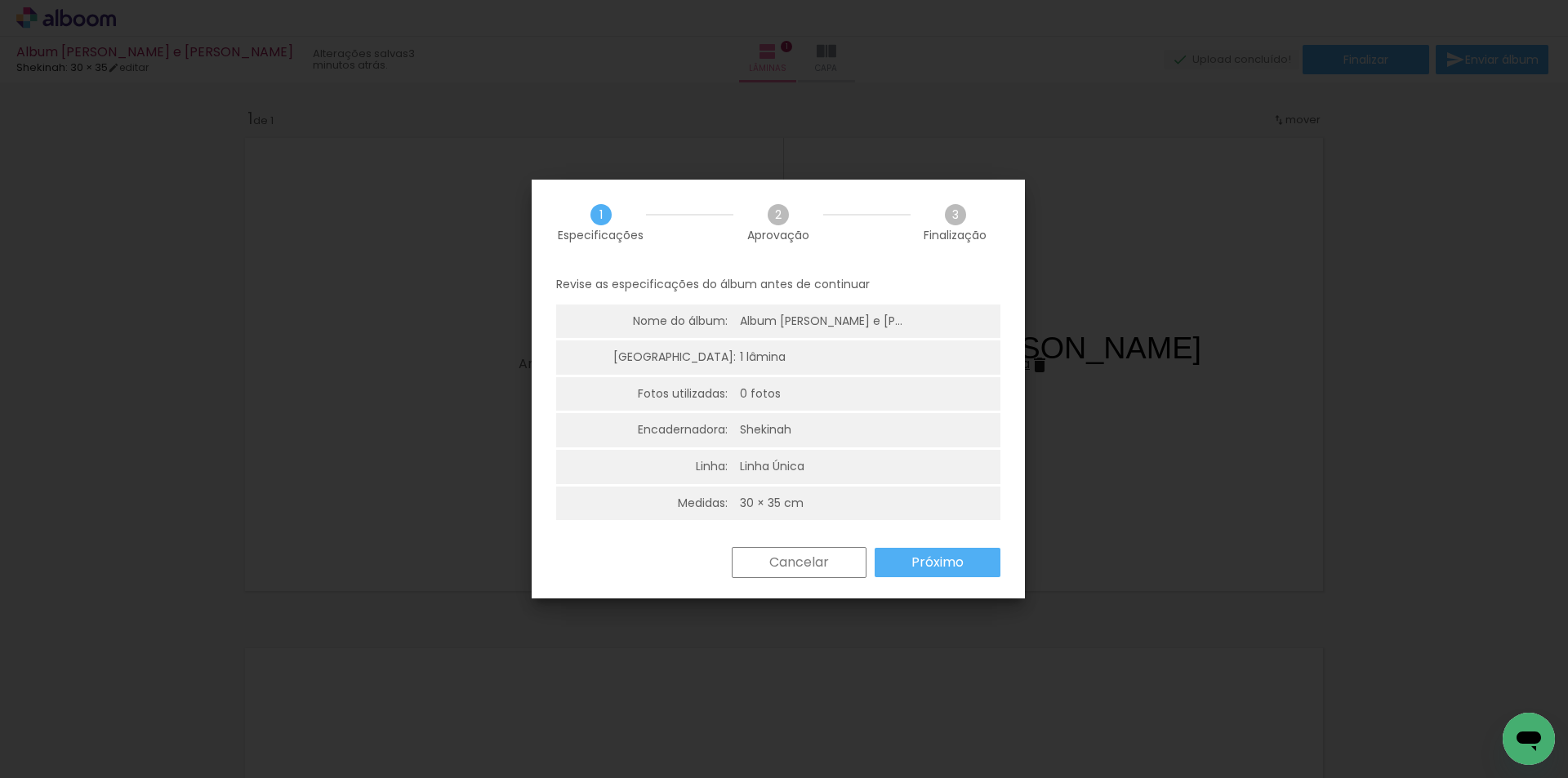
click at [0, 0] on slot "Próximo" at bounding box center [0, 0] width 0 height 0
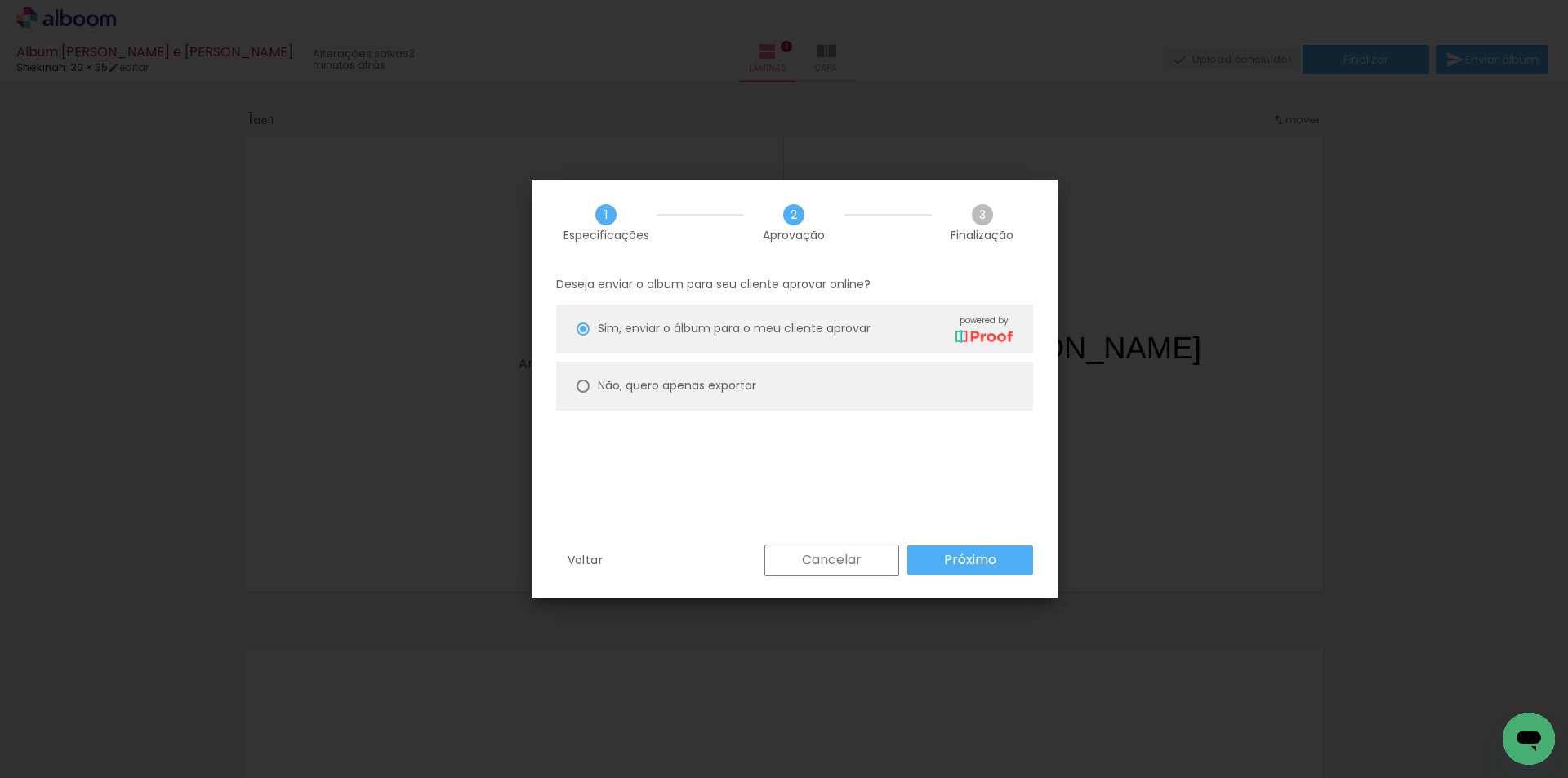
click at [0, 0] on slot "Próximo" at bounding box center [0, 0] width 0 height 0
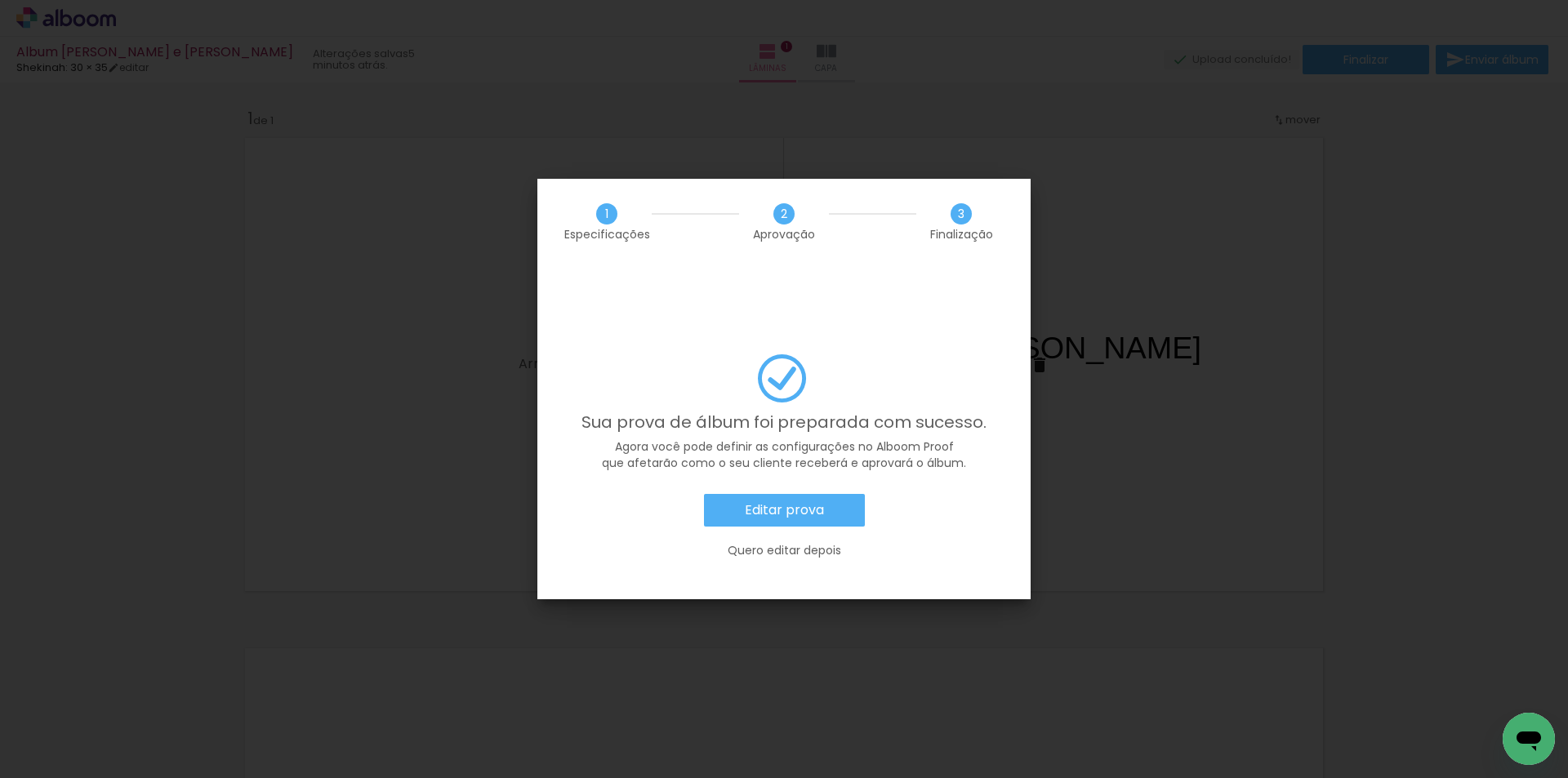
click at [0, 0] on slot "Editar prova" at bounding box center [0, 0] width 0 height 0
